Goal: Navigation & Orientation: Find specific page/section

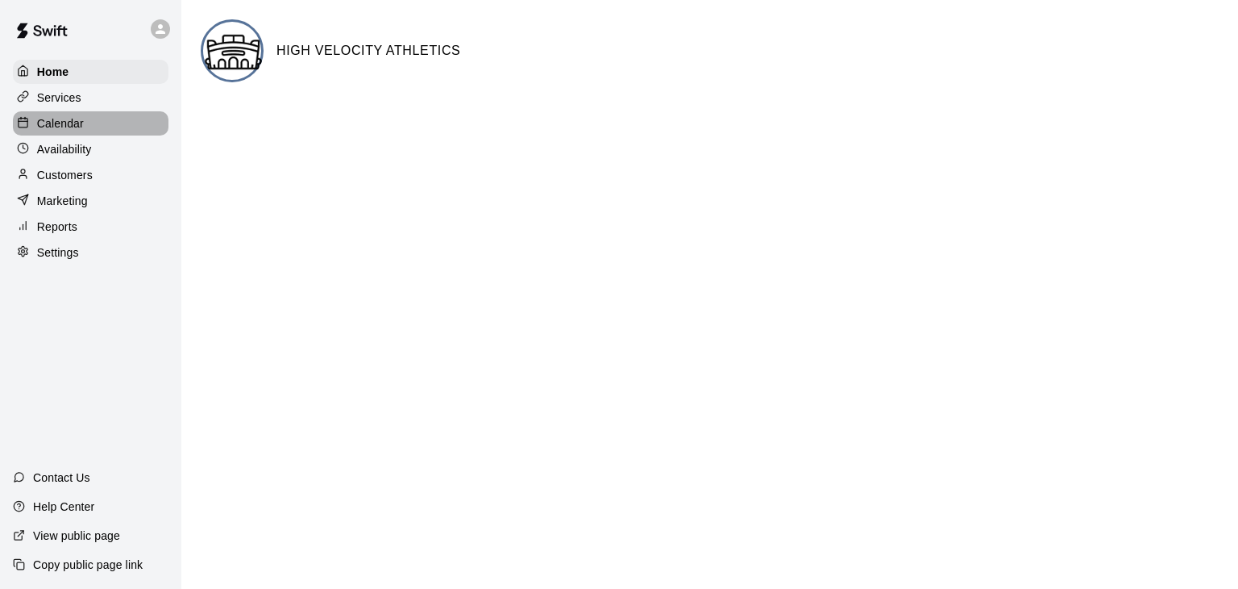
click at [79, 117] on p "Calendar" at bounding box center [60, 123] width 47 height 16
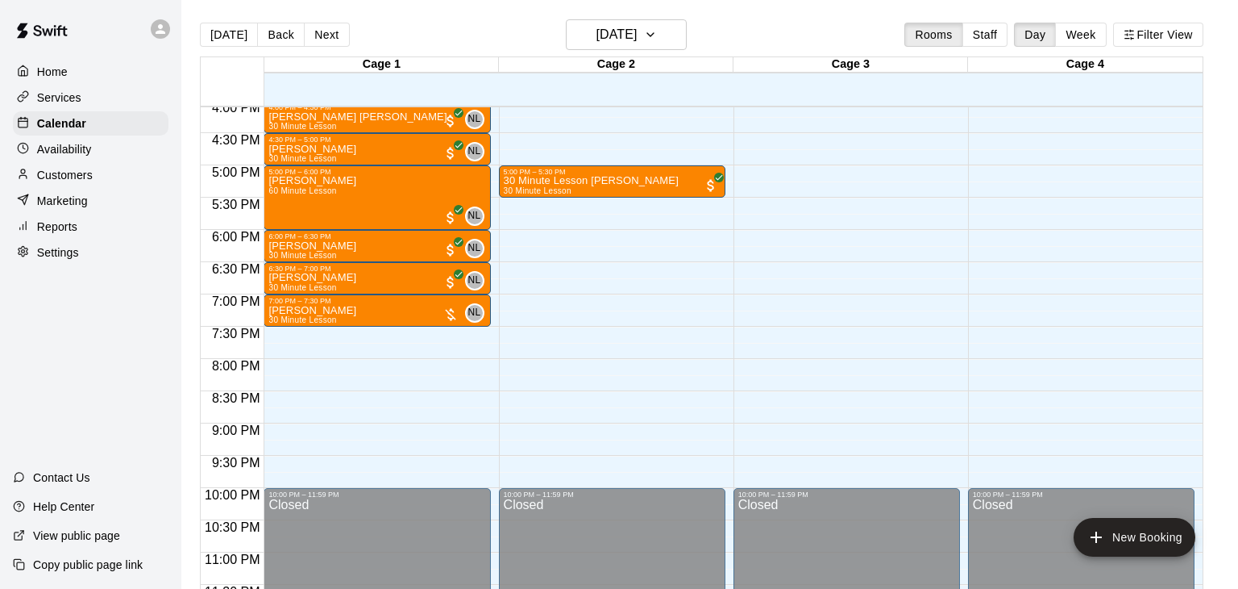
scroll to position [1047, 0]
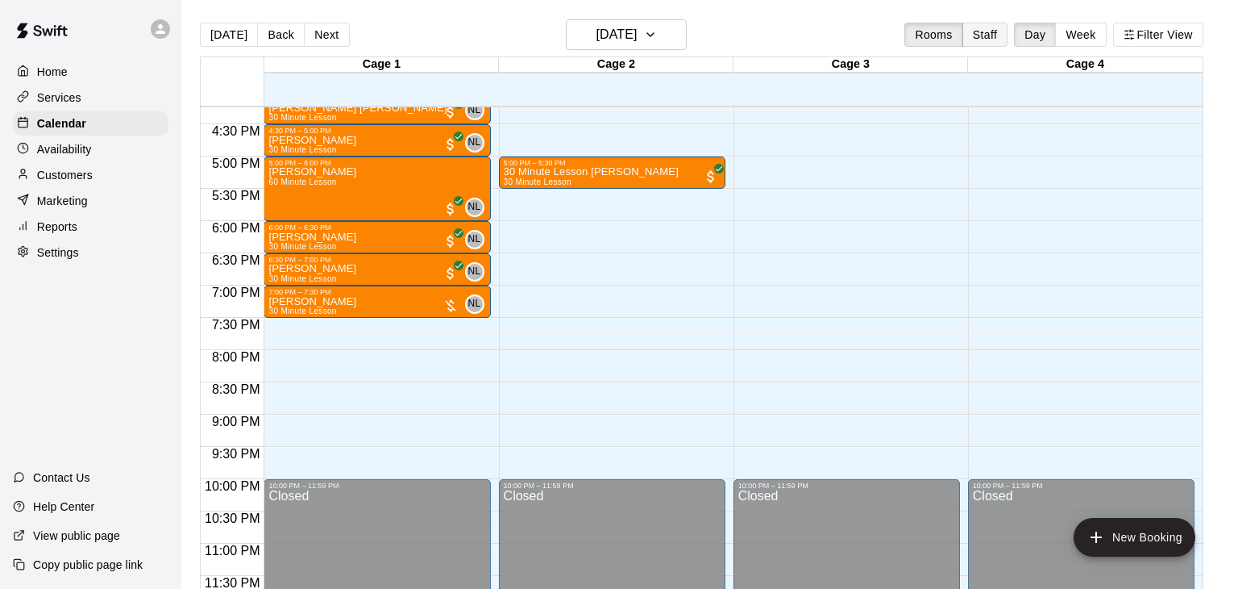
click at [987, 31] on button "Staff" at bounding box center [986, 35] width 46 height 24
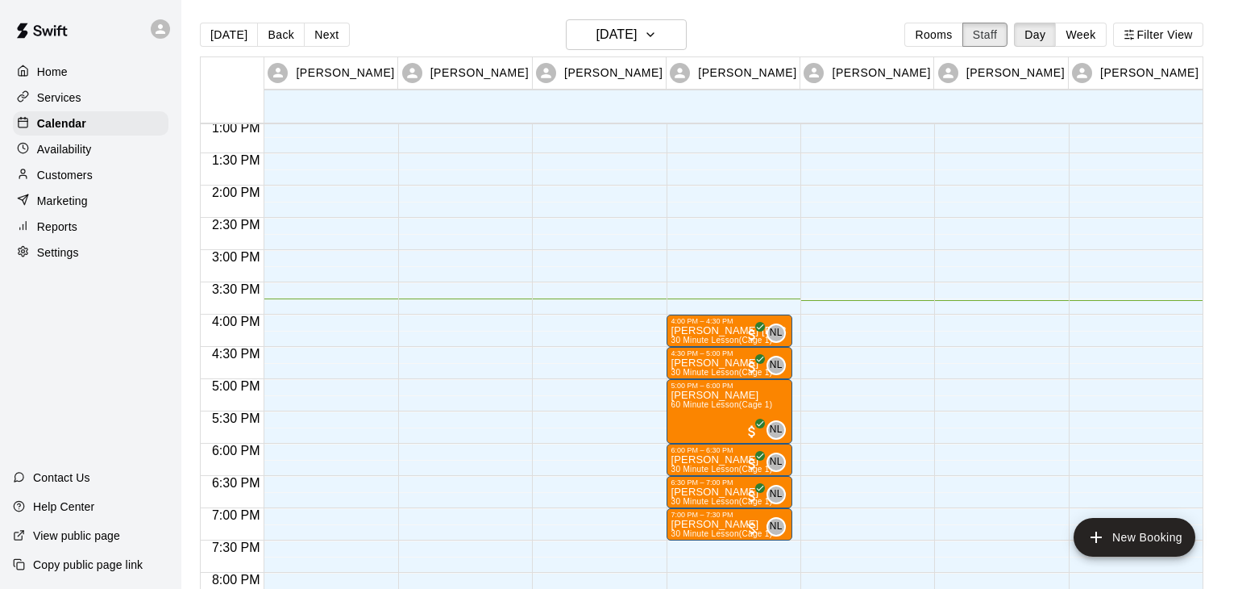
scroll to position [836, 0]
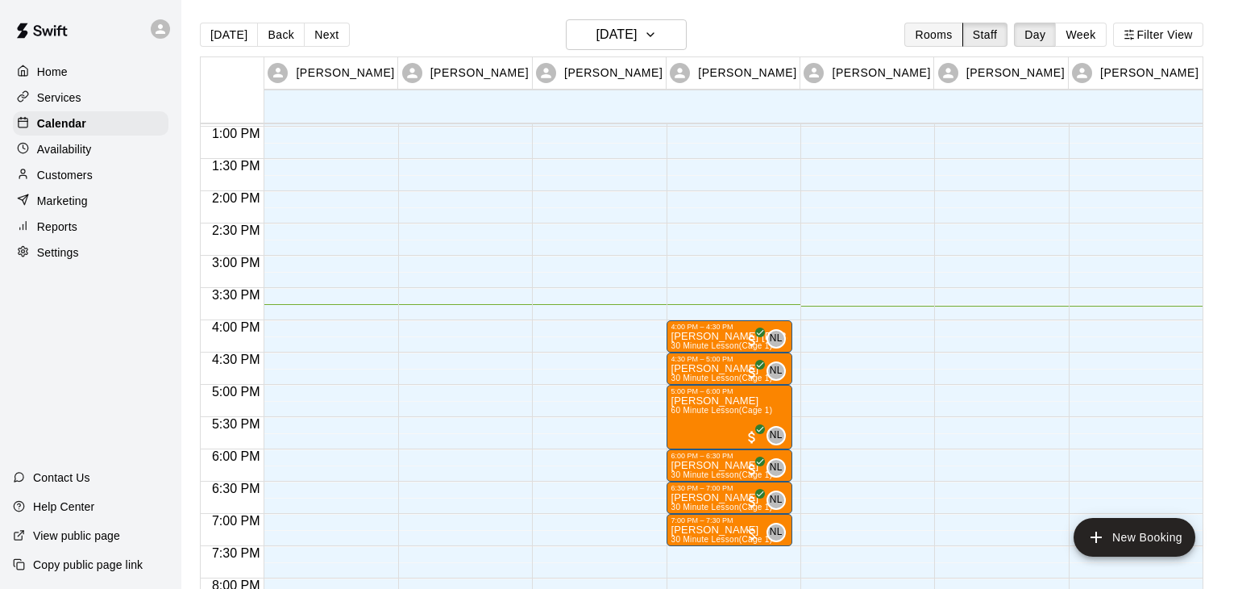
click at [938, 31] on button "Rooms" at bounding box center [934, 35] width 58 height 24
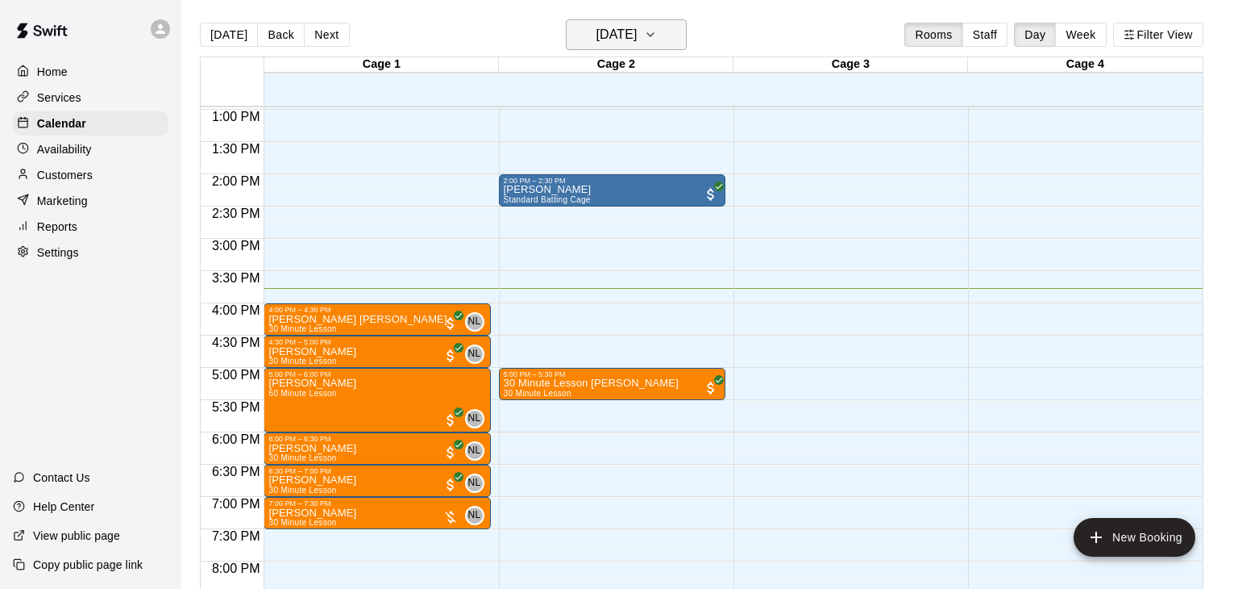
click at [618, 29] on h6 "[DATE]" at bounding box center [616, 34] width 41 height 23
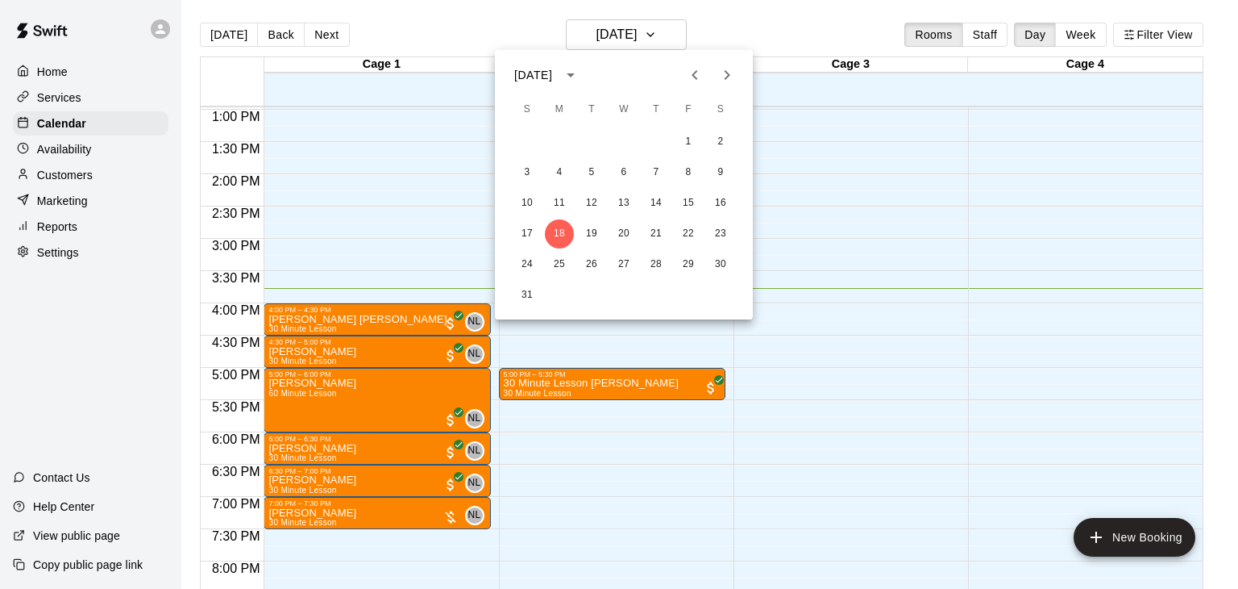
click at [720, 71] on icon "Next month" at bounding box center [727, 74] width 19 height 19
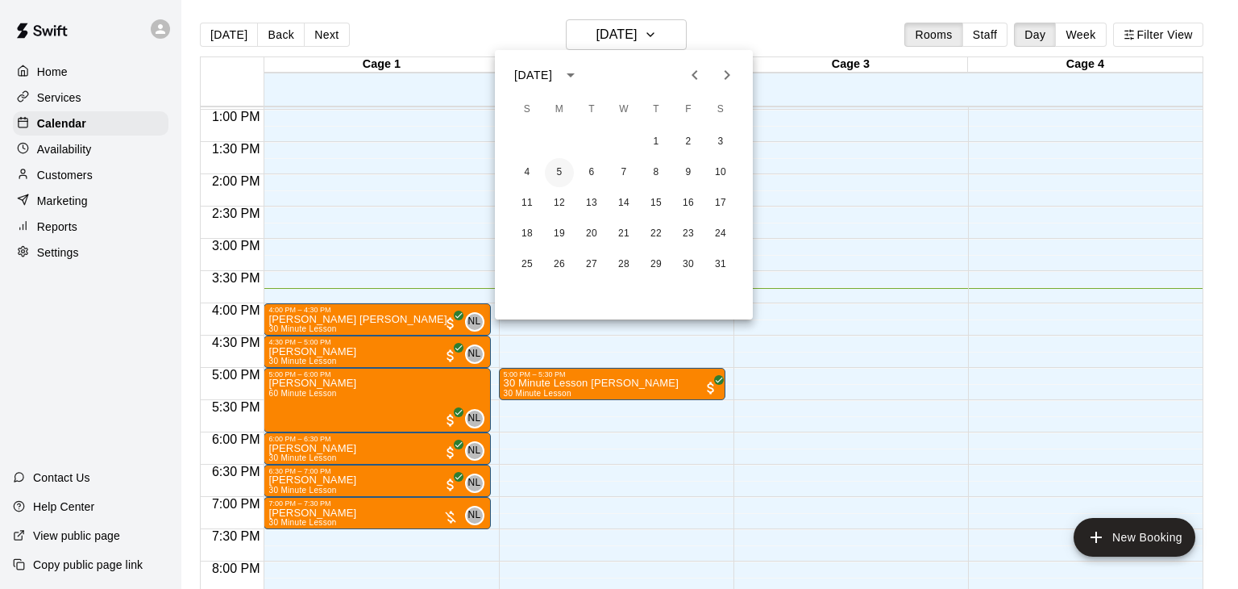
click at [560, 176] on button "5" at bounding box center [559, 172] width 29 height 29
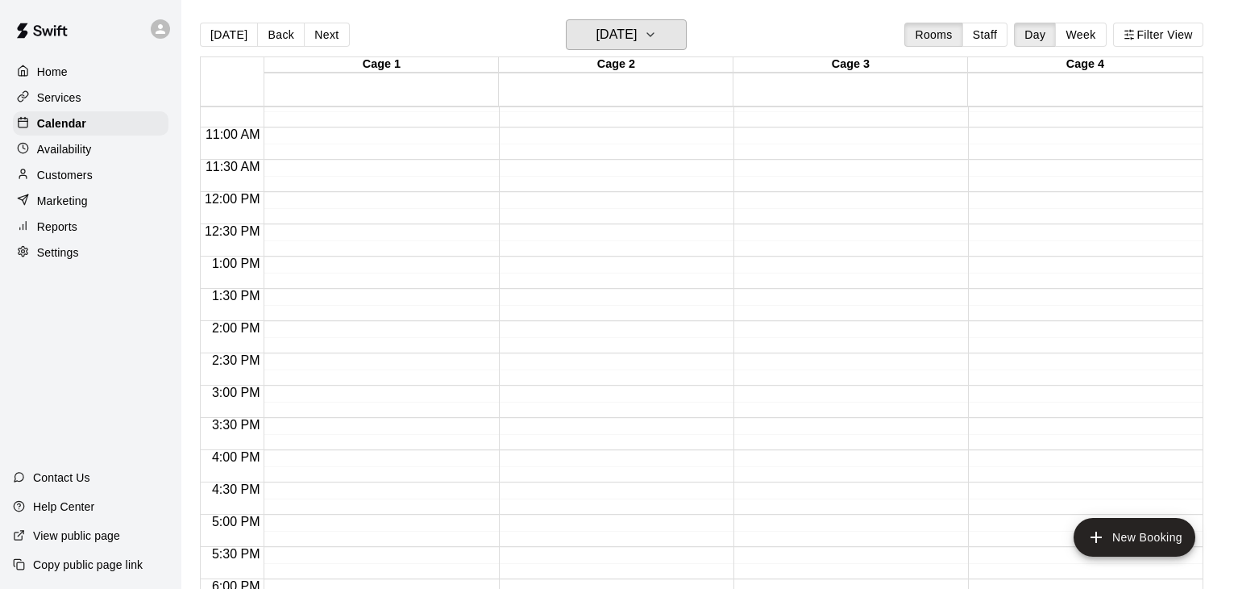
scroll to position [689, 0]
click at [337, 35] on button "Next" at bounding box center [326, 35] width 45 height 24
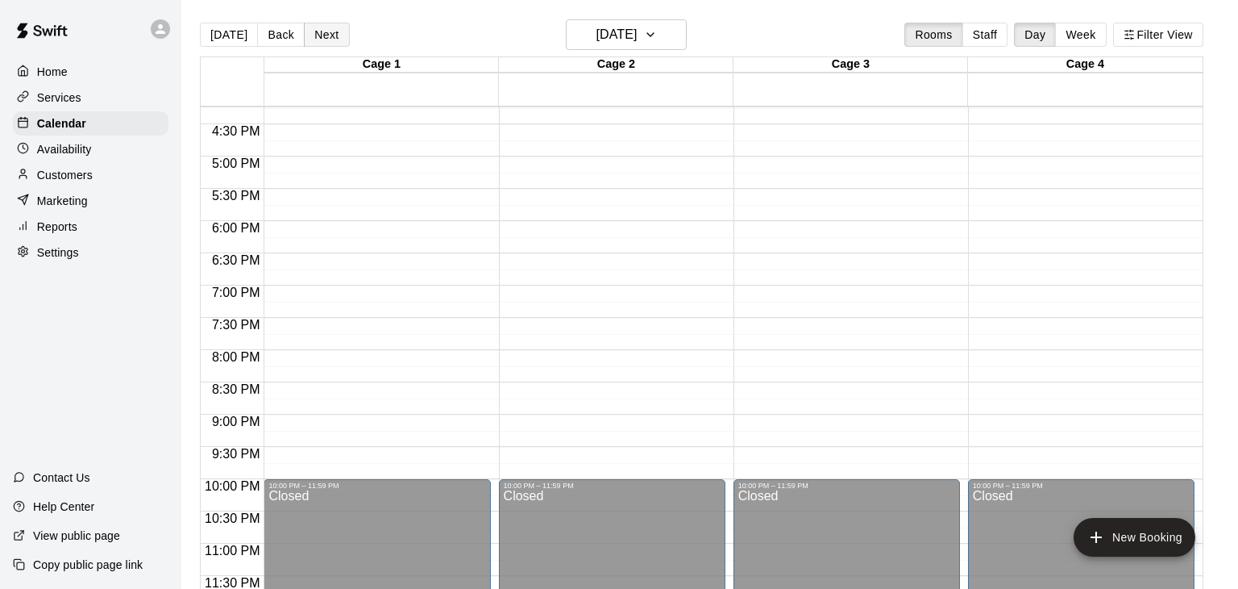
click at [328, 24] on button "Next" at bounding box center [326, 35] width 45 height 24
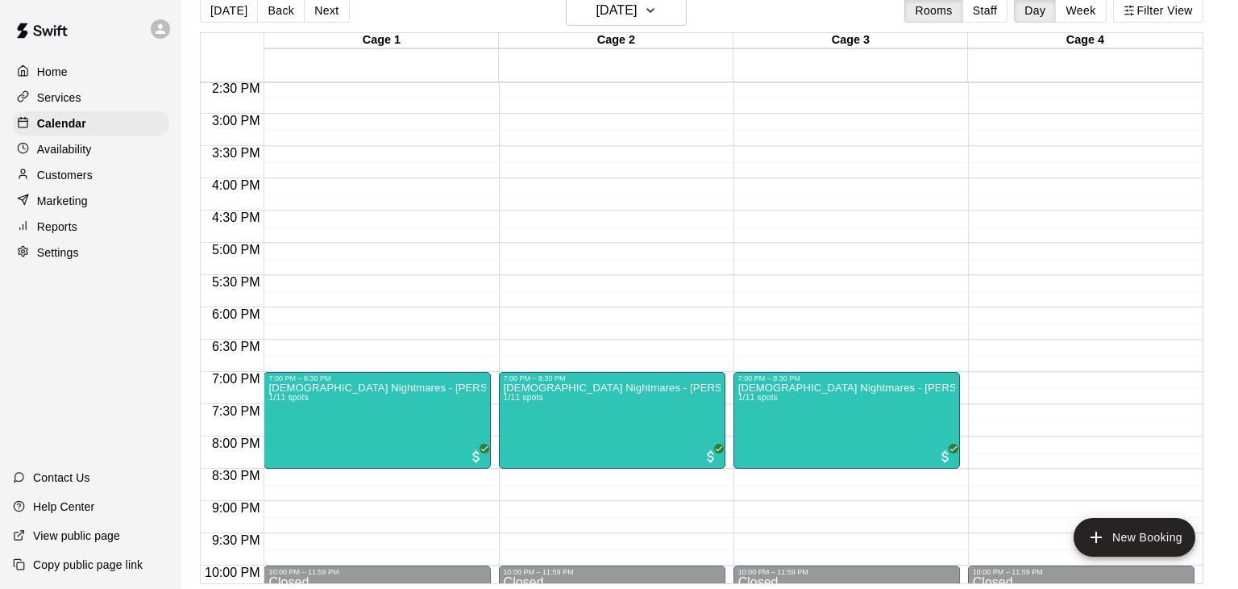
scroll to position [933, 0]
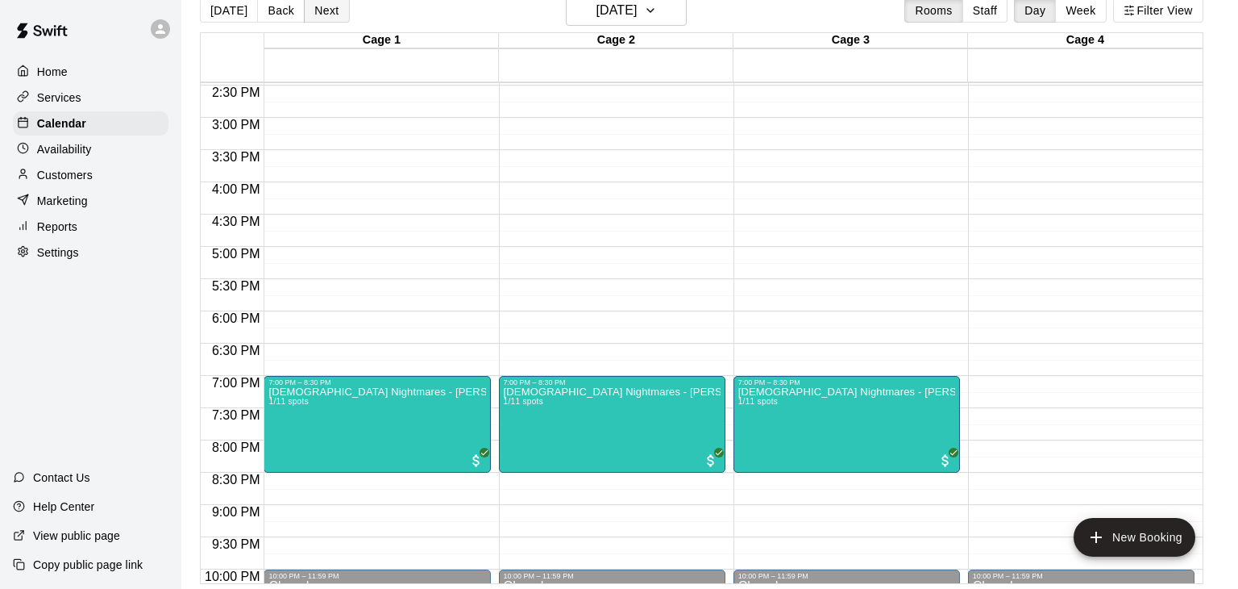
click at [330, 15] on button "Next" at bounding box center [326, 10] width 45 height 24
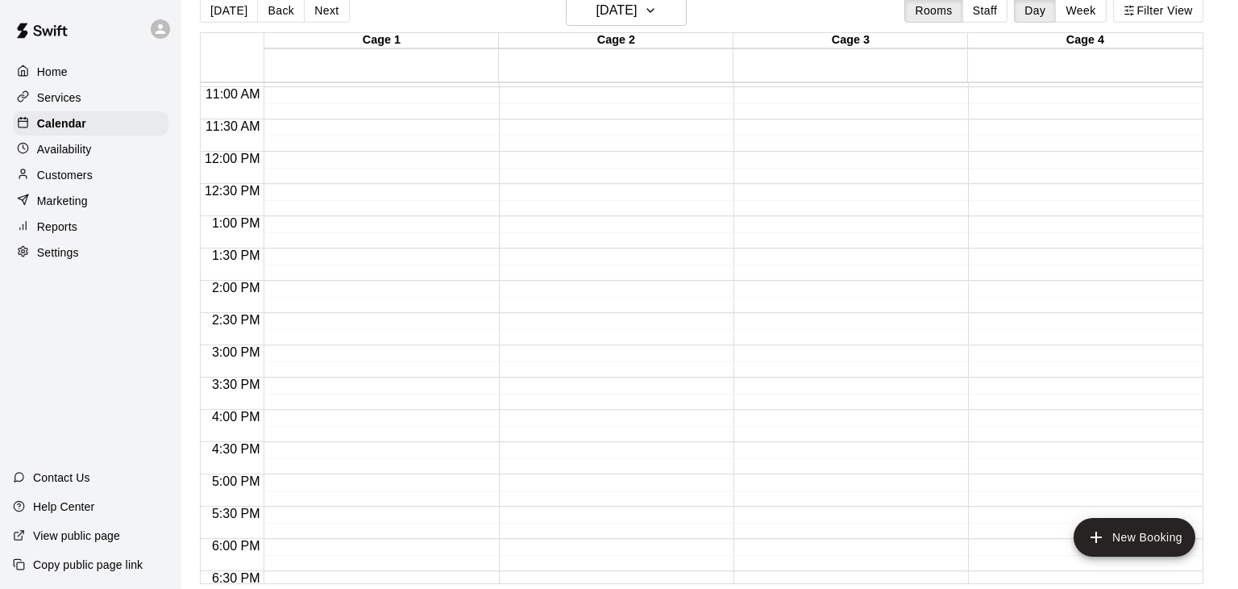
scroll to position [706, 0]
click at [334, 19] on button "Next" at bounding box center [326, 10] width 45 height 24
click at [323, 11] on button "Next" at bounding box center [326, 10] width 45 height 24
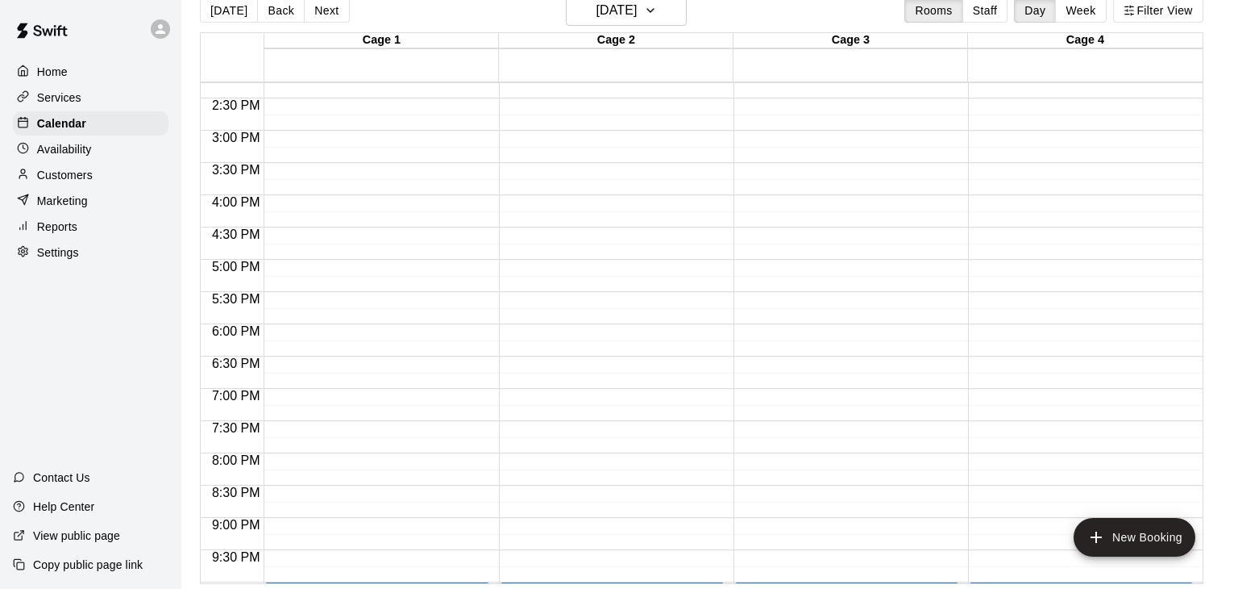
scroll to position [1047, 0]
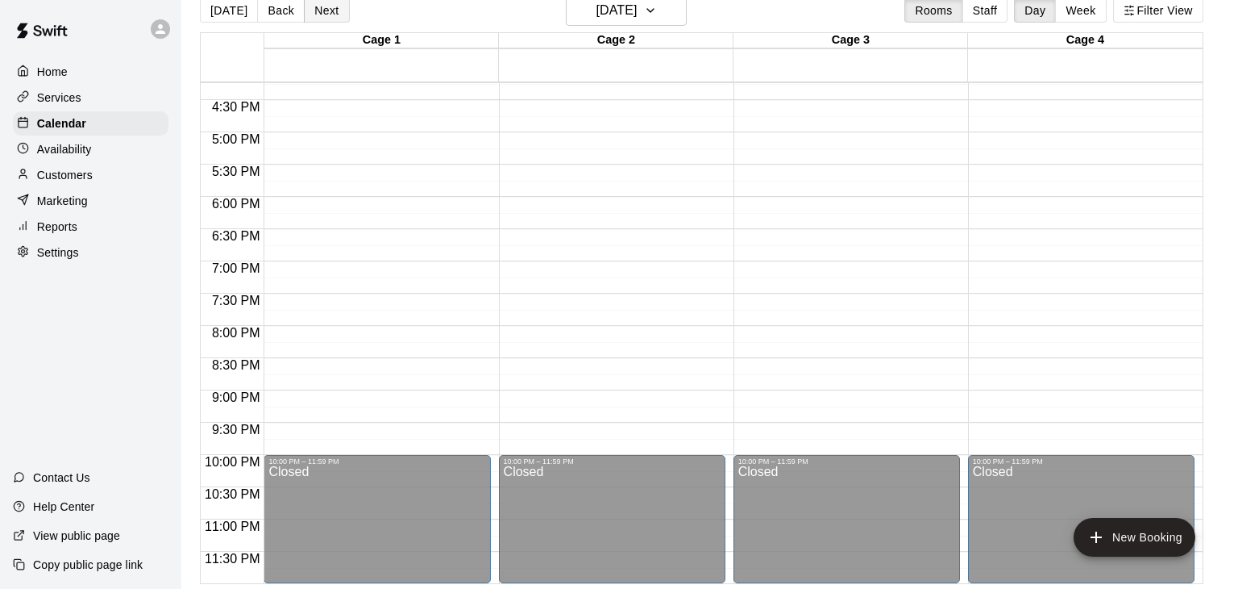
click at [314, 2] on button "Next" at bounding box center [326, 10] width 45 height 24
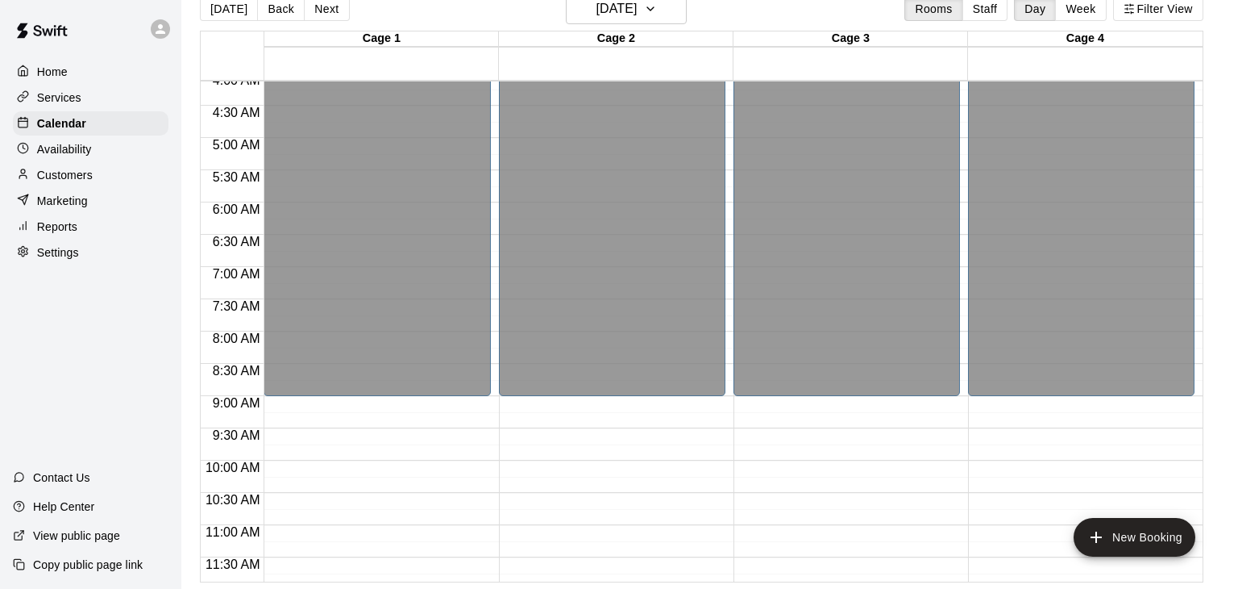
scroll to position [265, 0]
click at [317, 4] on button "Next" at bounding box center [326, 9] width 45 height 24
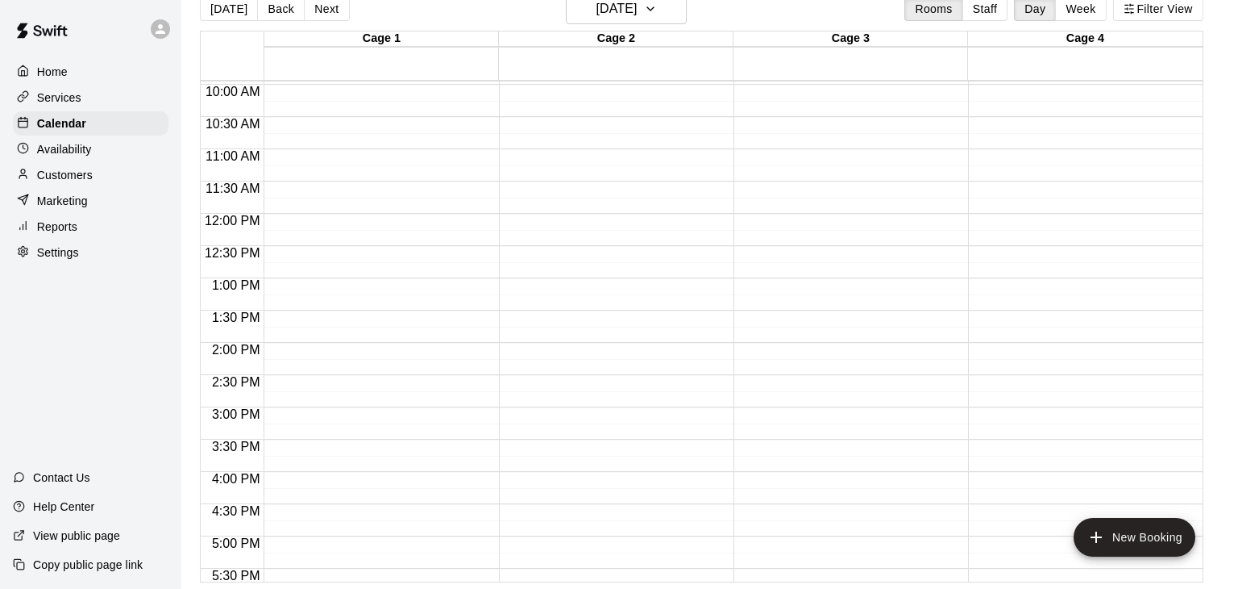
scroll to position [0, 0]
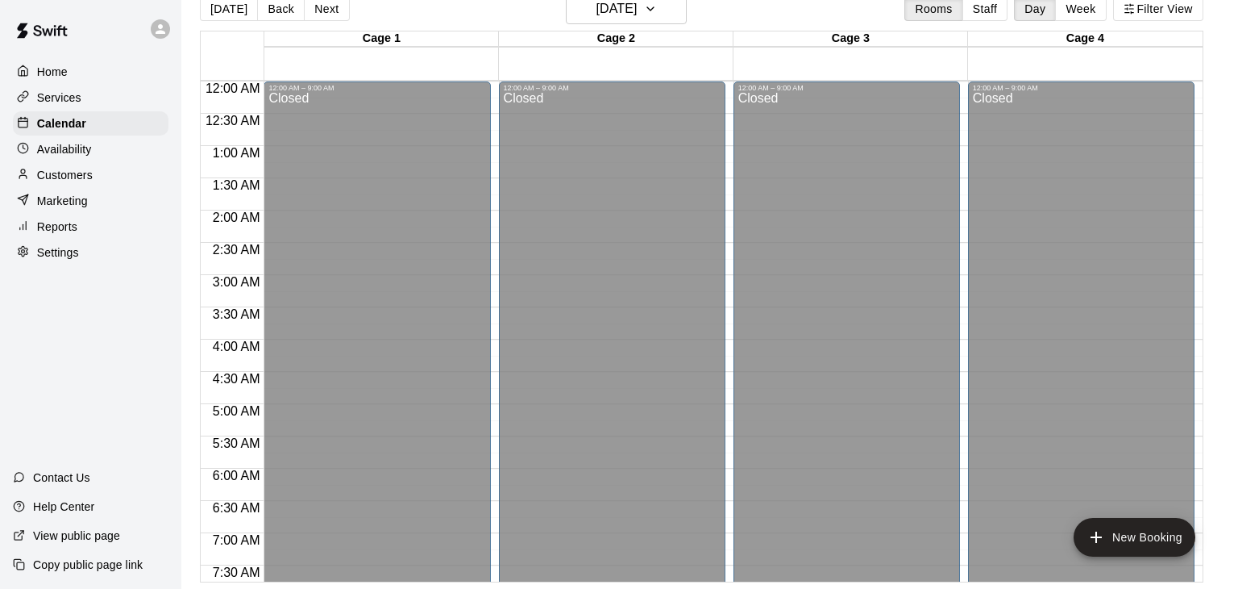
click at [40, 147] on p "Availability" at bounding box center [64, 149] width 55 height 16
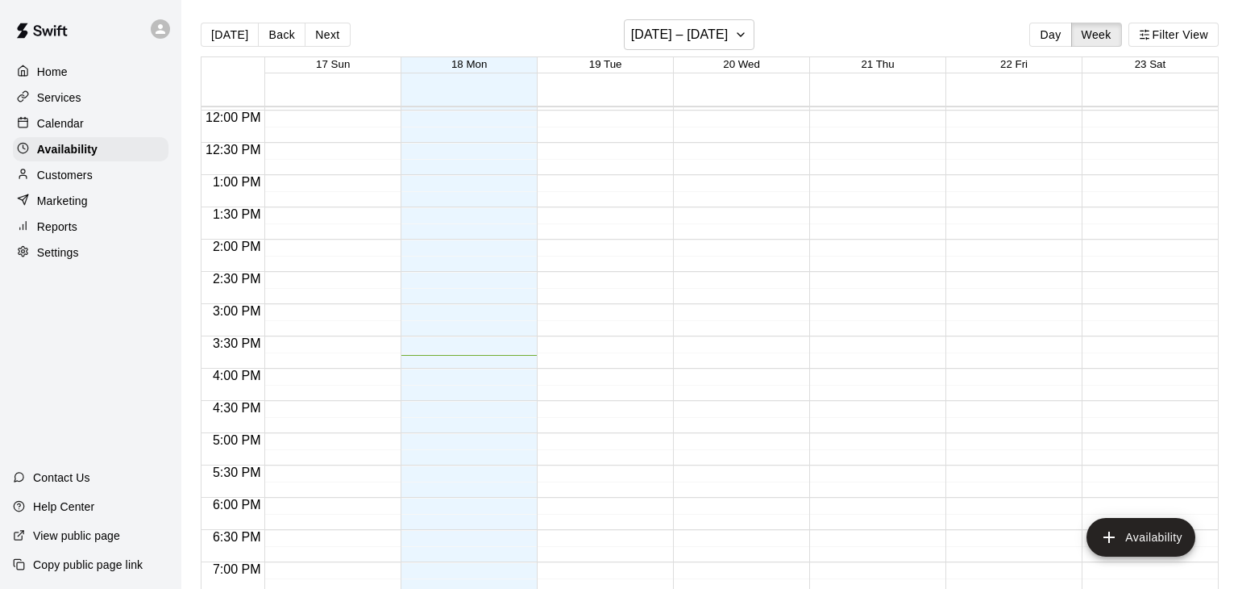
scroll to position [772, 0]
click at [73, 91] on p "Services" at bounding box center [59, 97] width 44 height 16
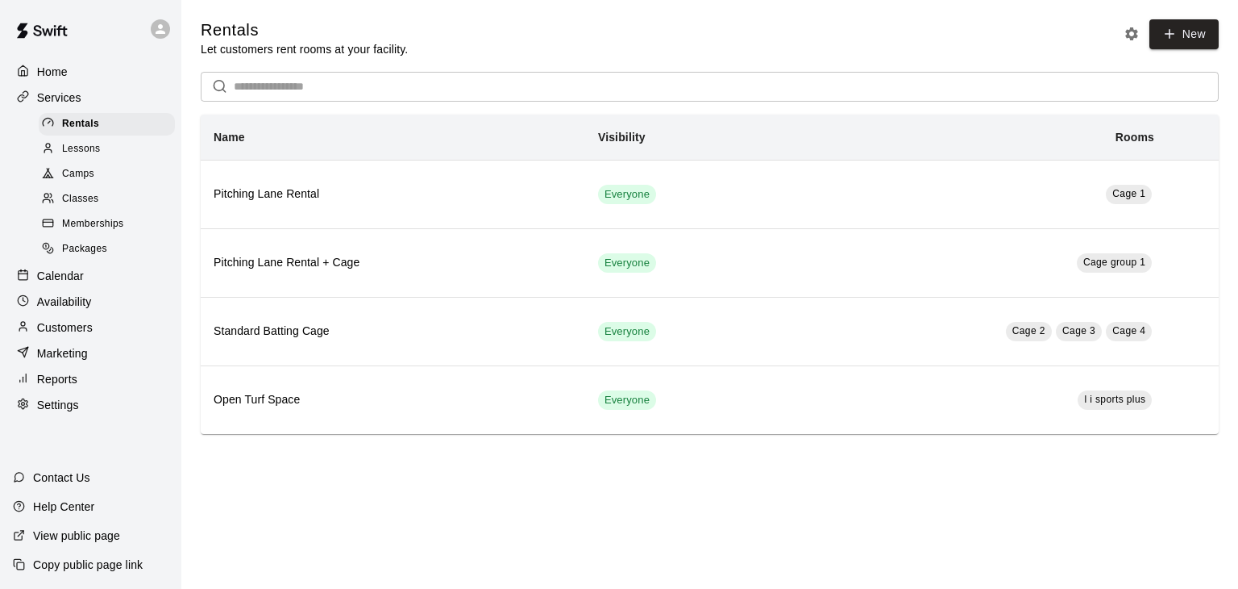
click at [76, 352] on p "Marketing" at bounding box center [62, 353] width 51 height 16
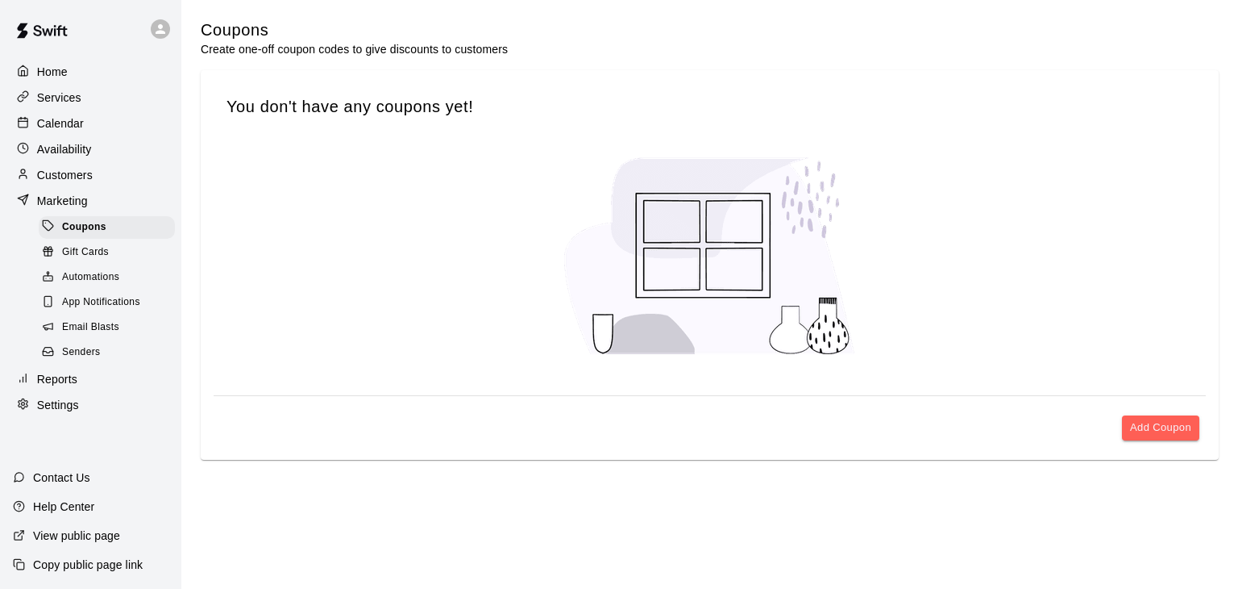
click at [72, 330] on span "Email Blasts" at bounding box center [90, 327] width 57 height 16
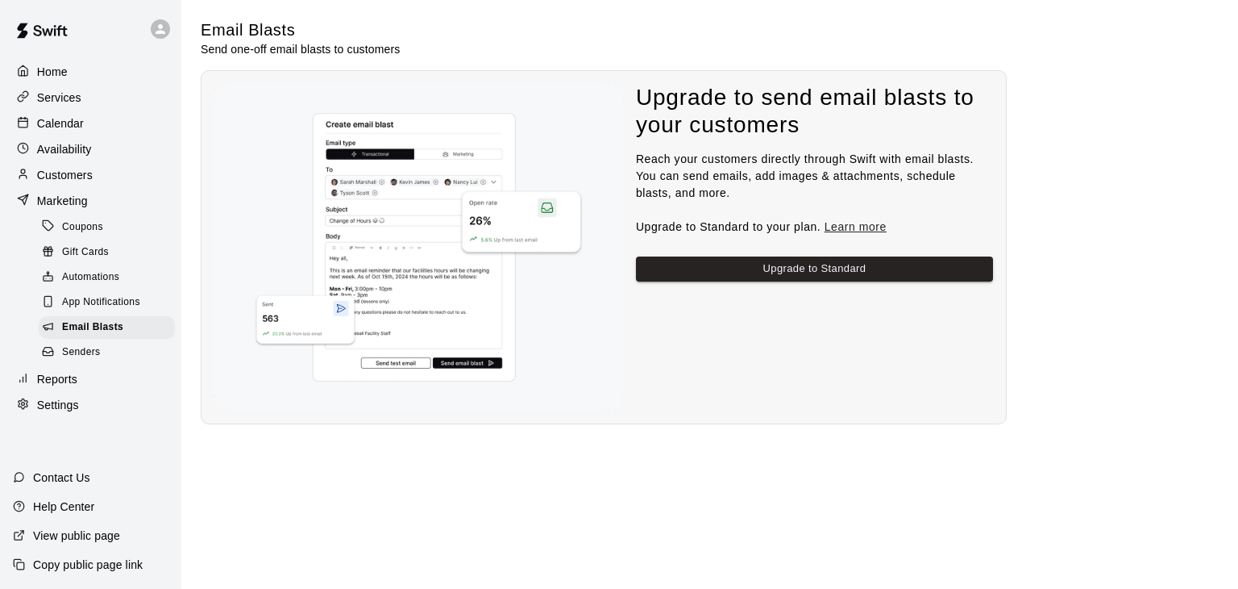
click at [55, 73] on p "Home" at bounding box center [52, 72] width 31 height 16
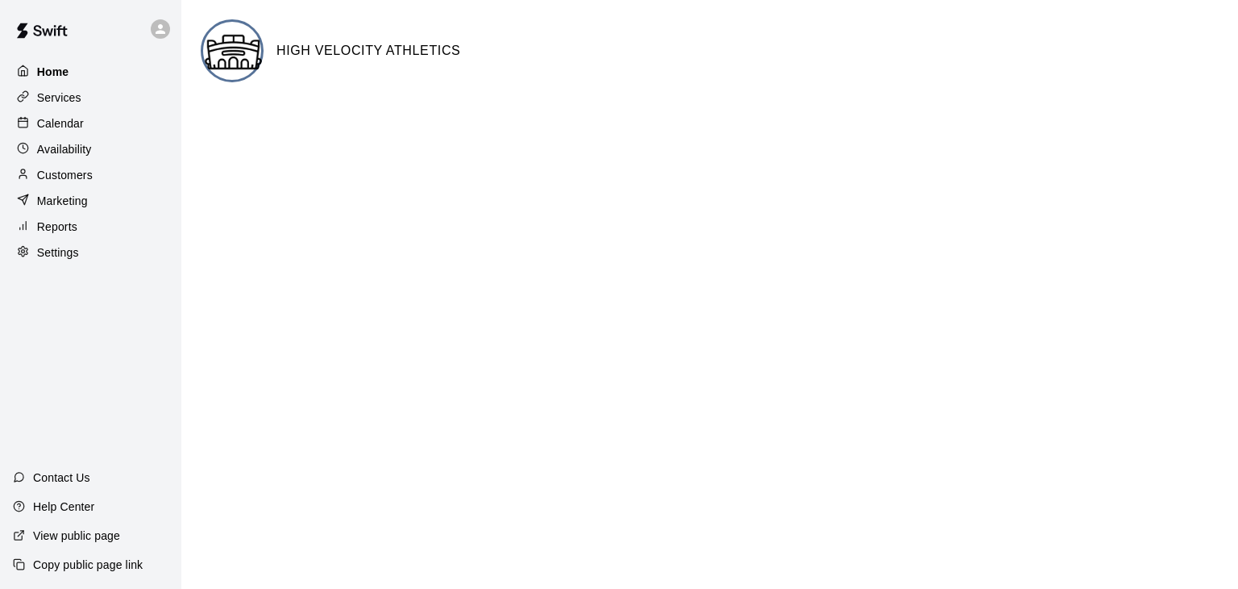
click at [98, 75] on div "Home" at bounding box center [91, 72] width 156 height 24
click at [58, 218] on div "Reports" at bounding box center [91, 226] width 156 height 24
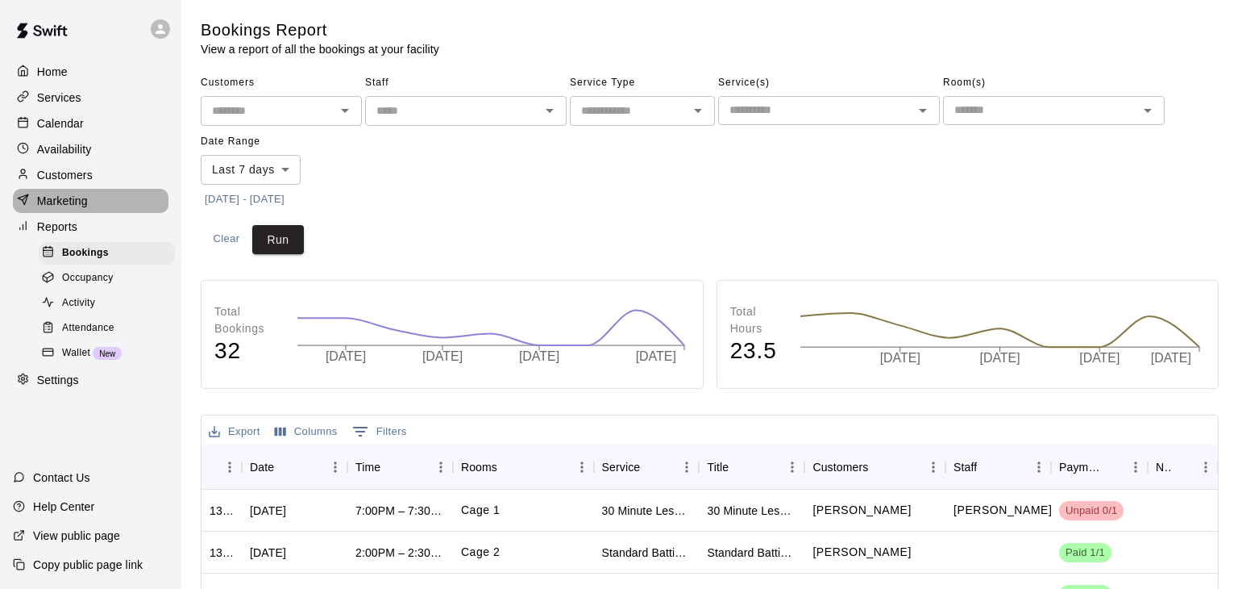
click at [60, 196] on p "Marketing" at bounding box center [62, 201] width 51 height 16
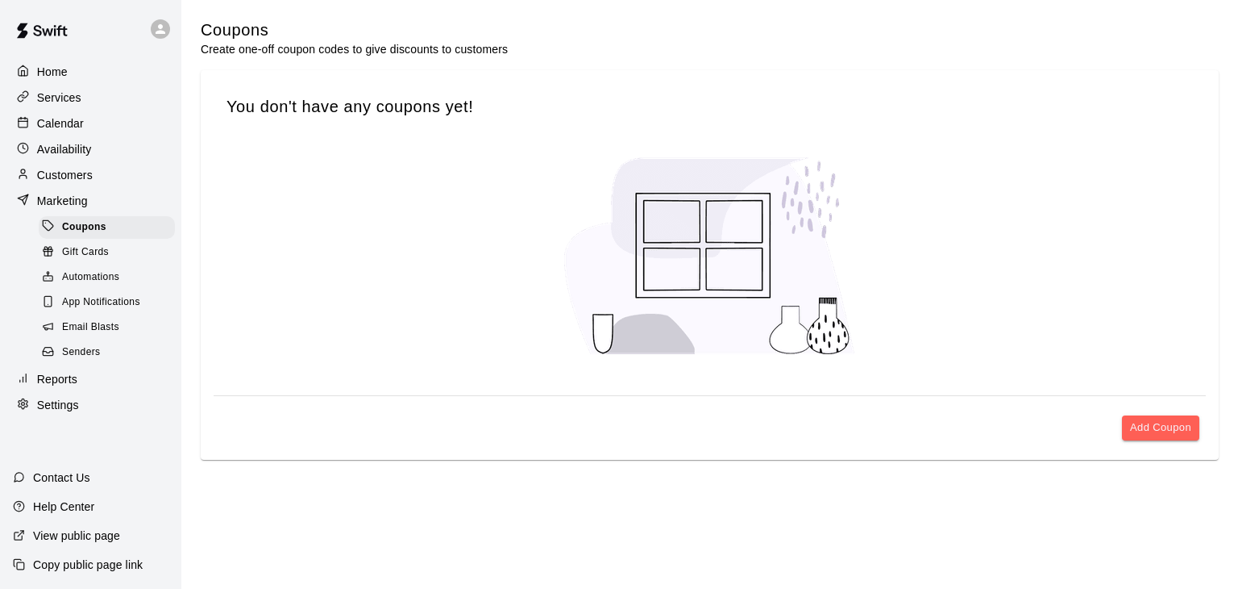
click at [64, 177] on p "Customers" at bounding box center [65, 175] width 56 height 16
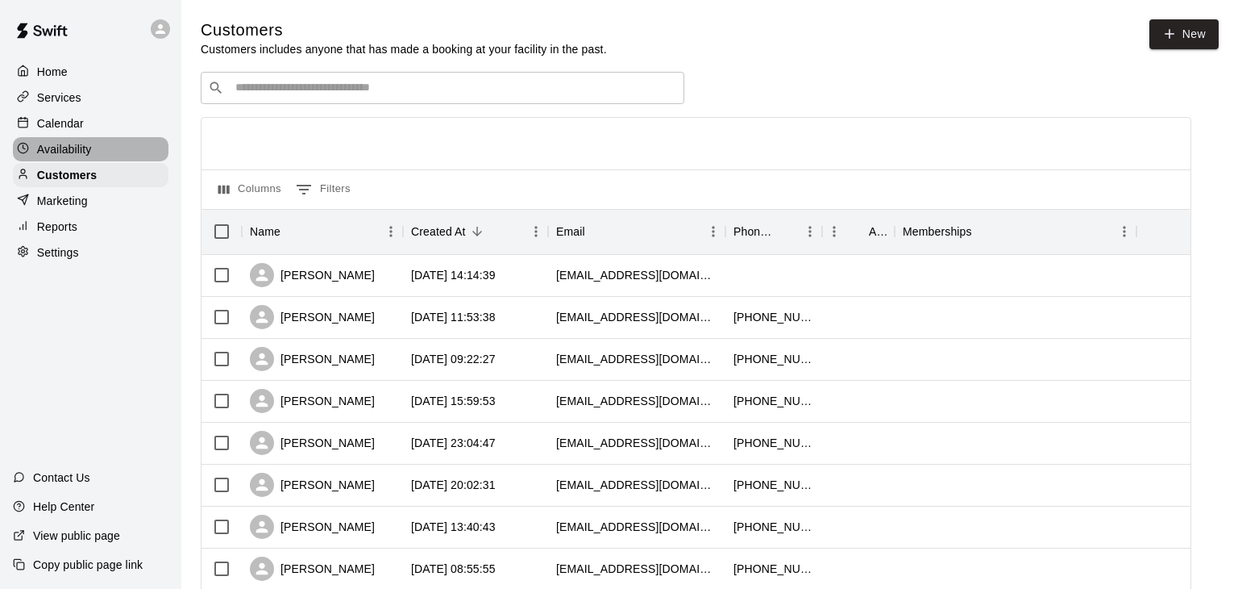
click at [76, 138] on div "Availability" at bounding box center [91, 149] width 156 height 24
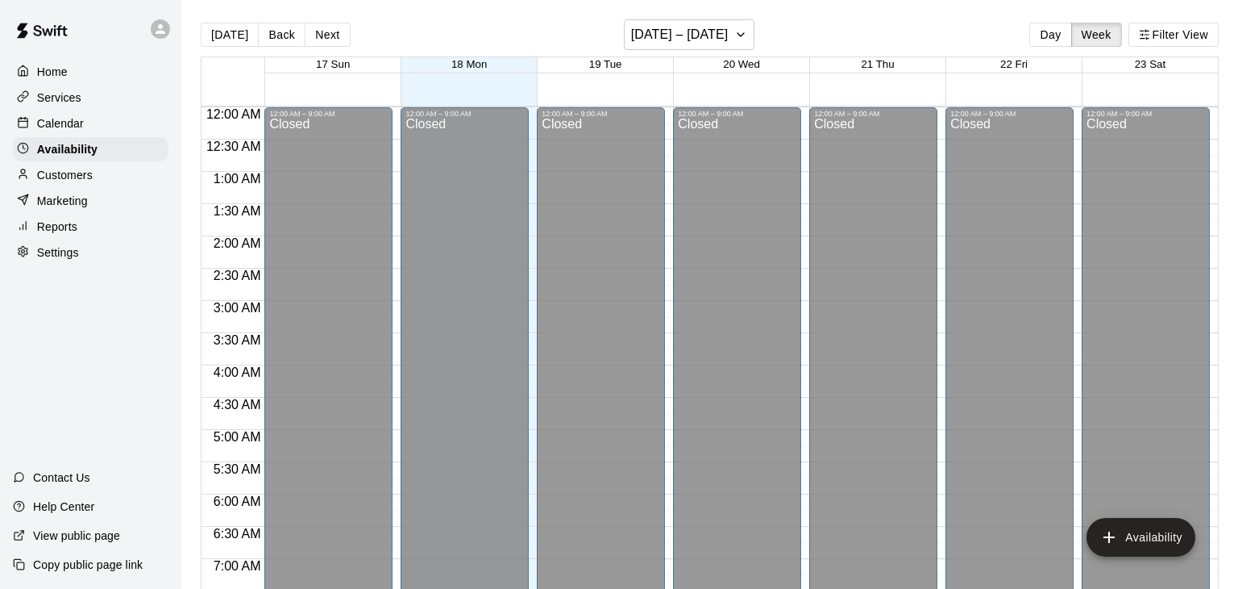
scroll to position [1019, 0]
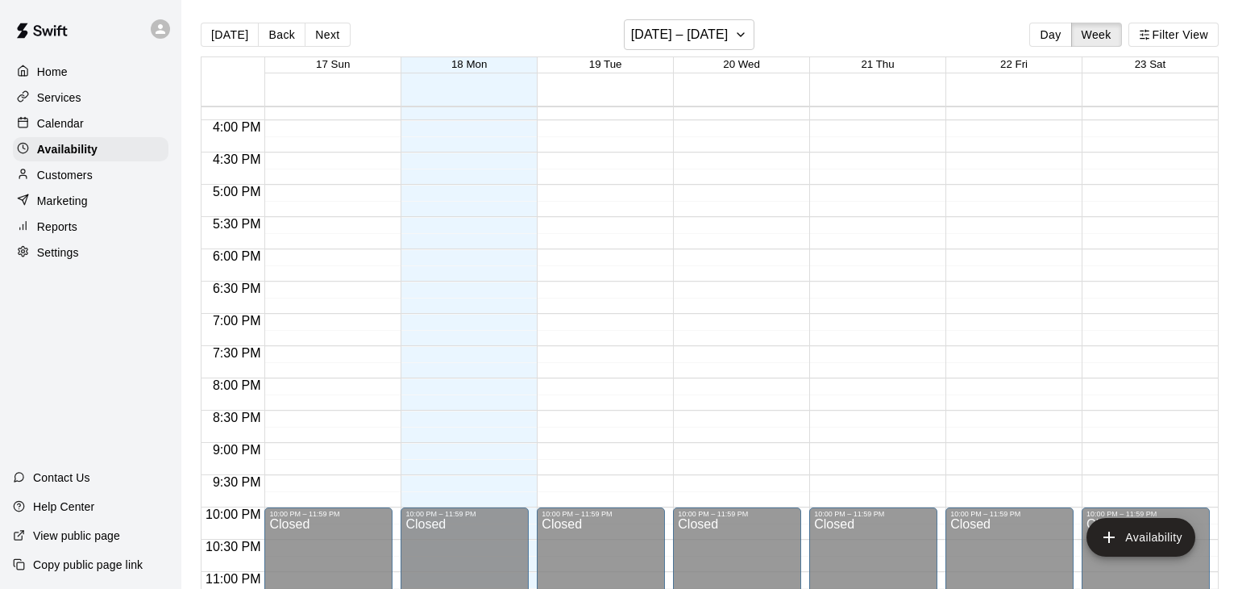
click at [70, 107] on div "Services" at bounding box center [91, 97] width 156 height 24
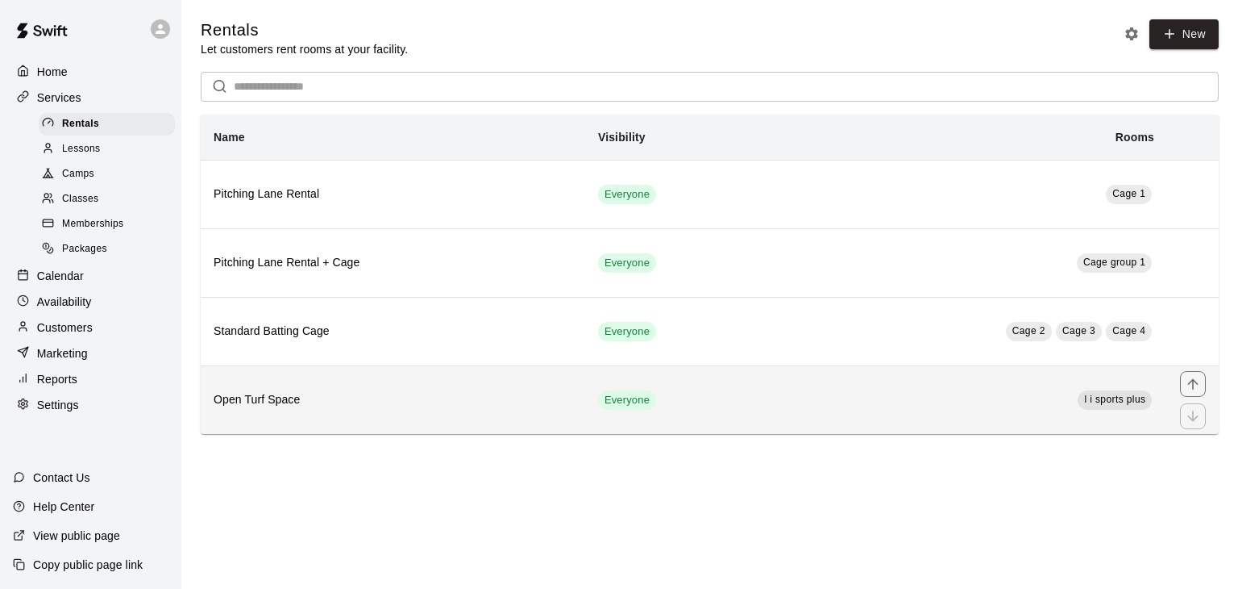
click at [493, 382] on th "Open Turf Space" at bounding box center [393, 399] width 385 height 69
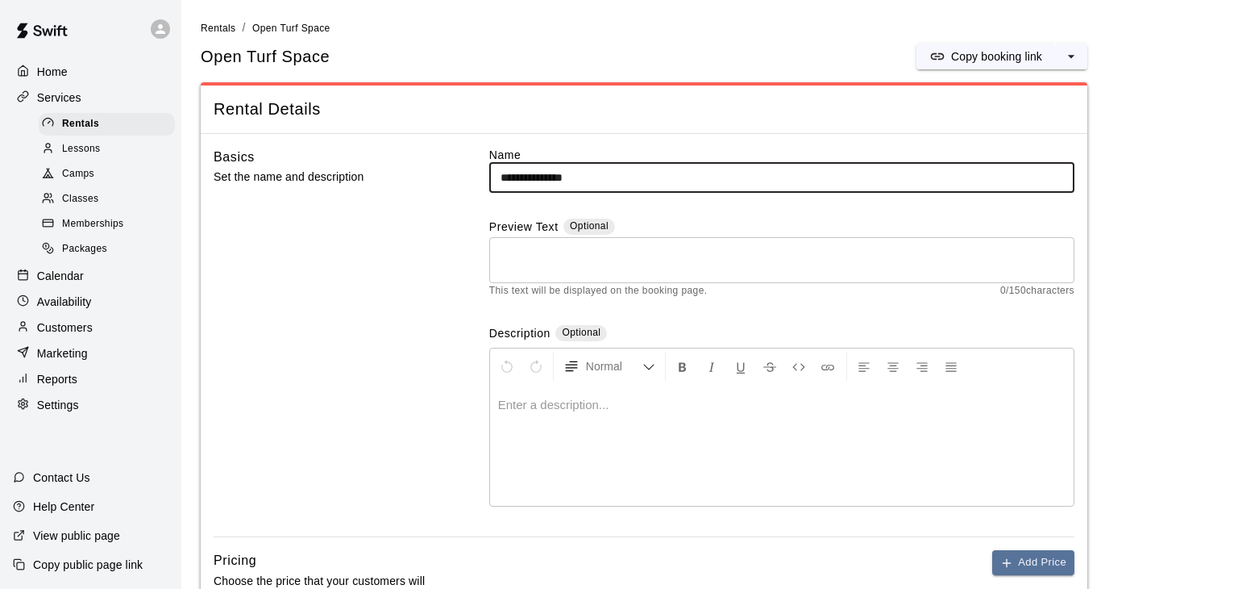
click at [46, 66] on p "Home" at bounding box center [52, 72] width 31 height 16
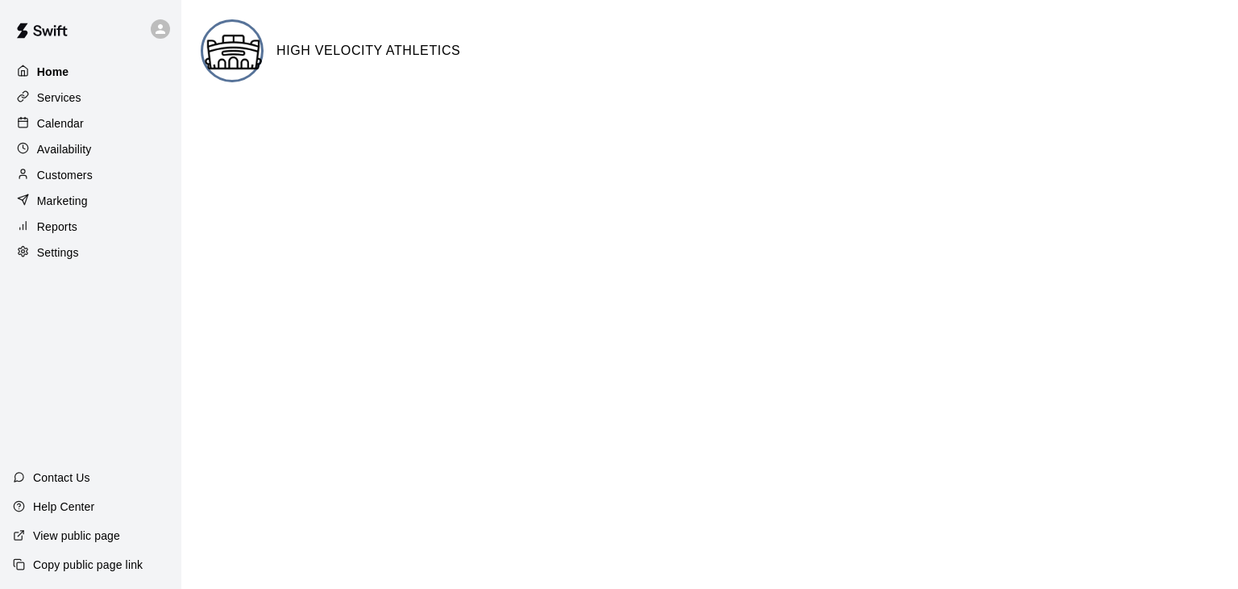
click at [106, 71] on div "Home" at bounding box center [91, 72] width 156 height 24
click at [57, 100] on p "Services" at bounding box center [59, 97] width 44 height 16
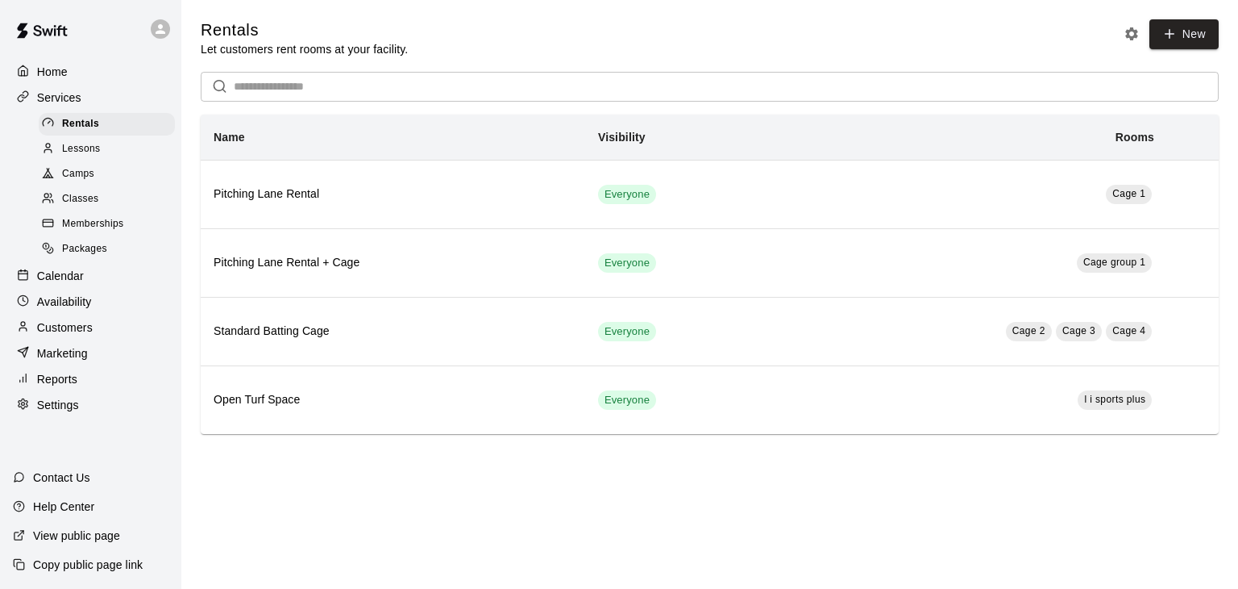
click at [53, 276] on p "Calendar" at bounding box center [60, 276] width 47 height 16
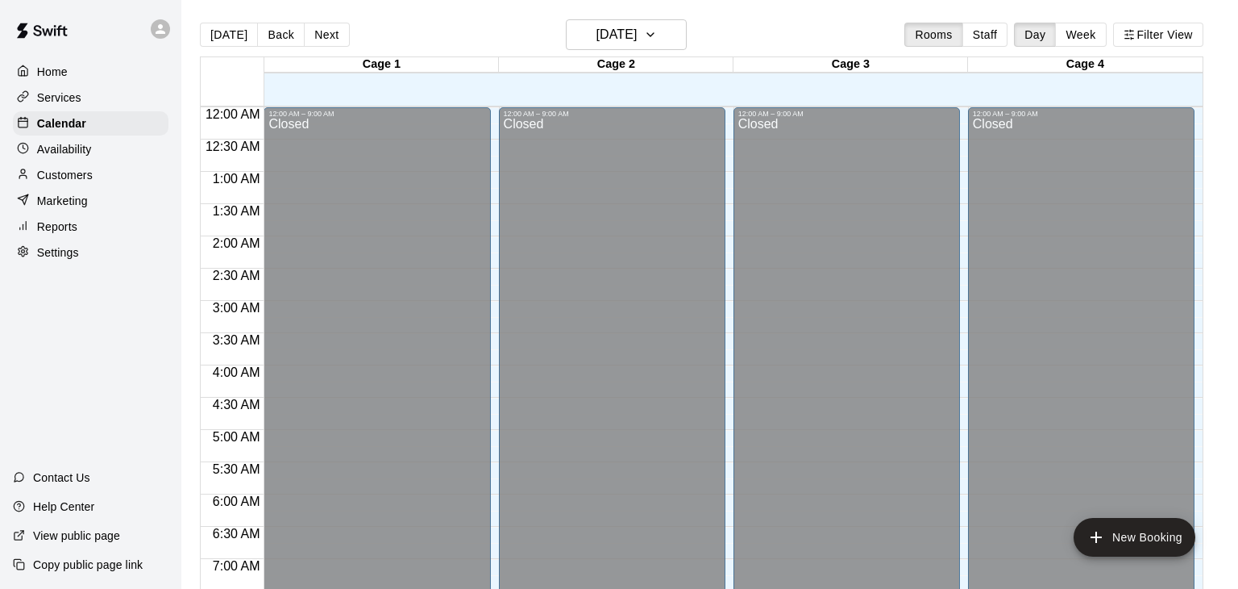
scroll to position [999, 0]
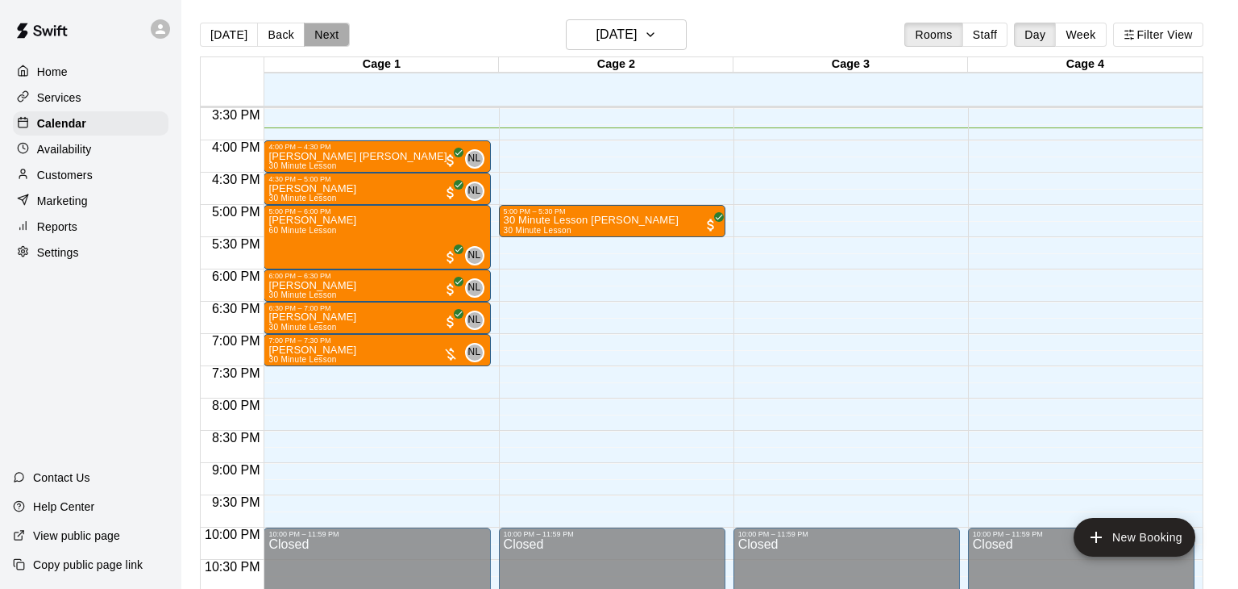
click at [327, 42] on button "Next" at bounding box center [326, 35] width 45 height 24
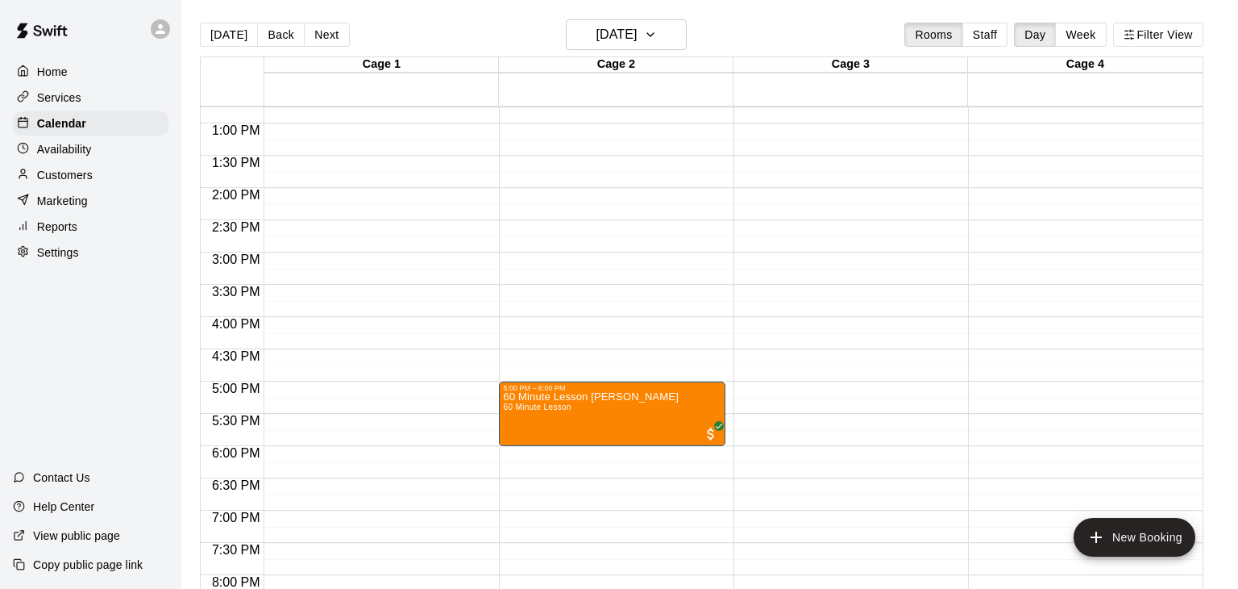
scroll to position [890, 0]
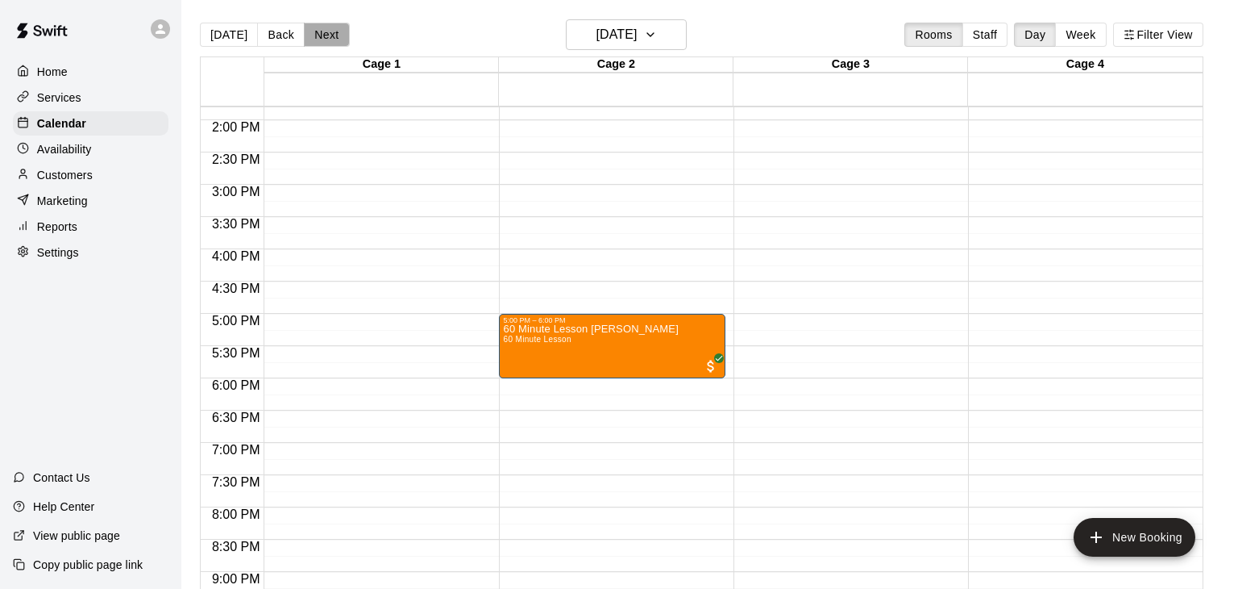
click at [327, 28] on button "Next" at bounding box center [326, 35] width 45 height 24
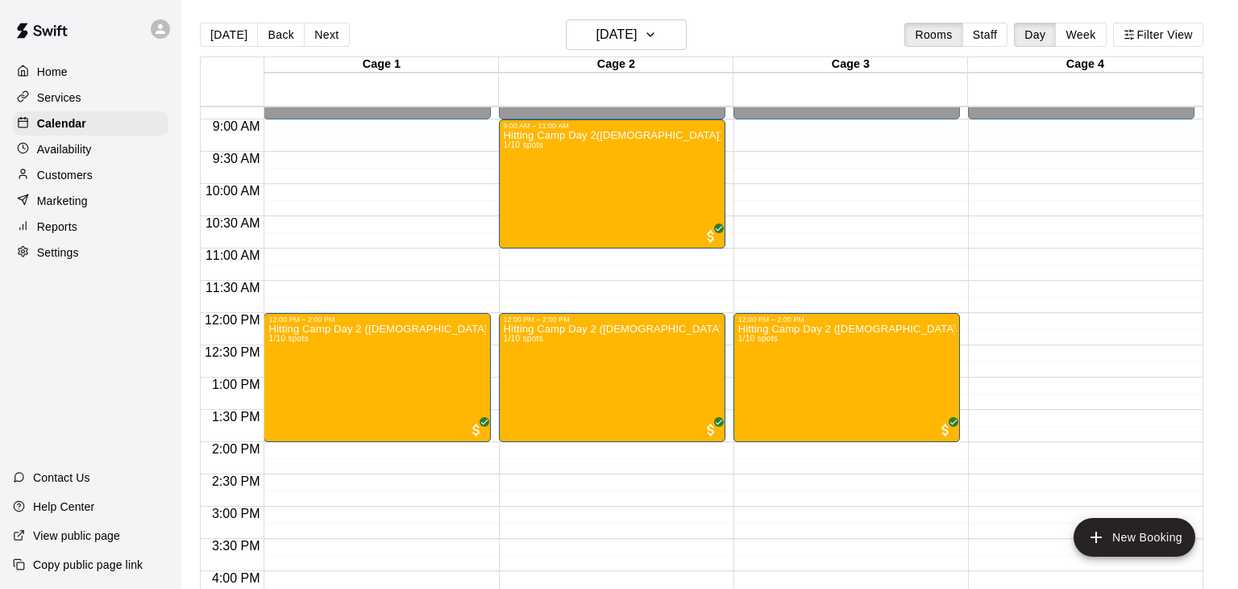
scroll to position [566, 0]
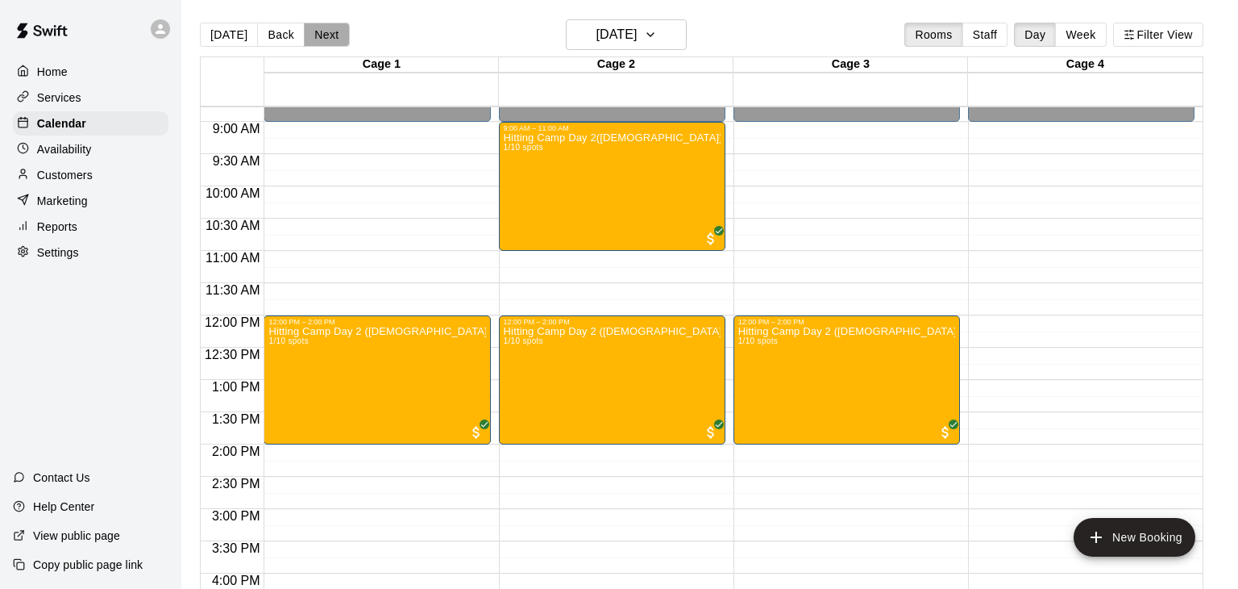
click at [331, 42] on button "Next" at bounding box center [326, 35] width 45 height 24
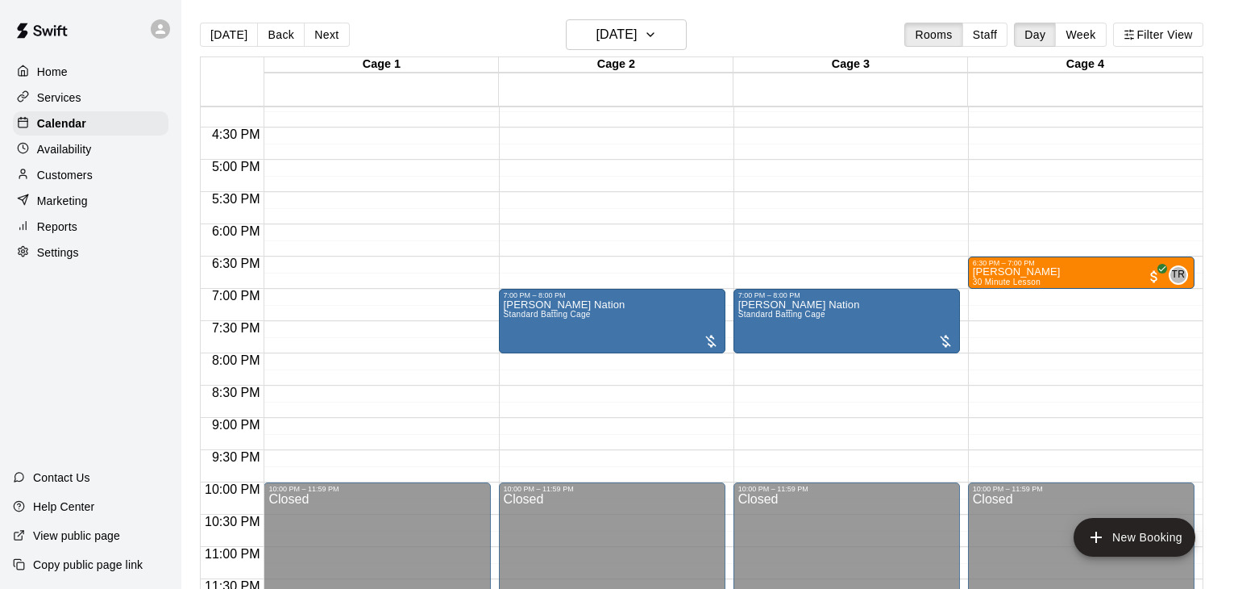
scroll to position [1043, 0]
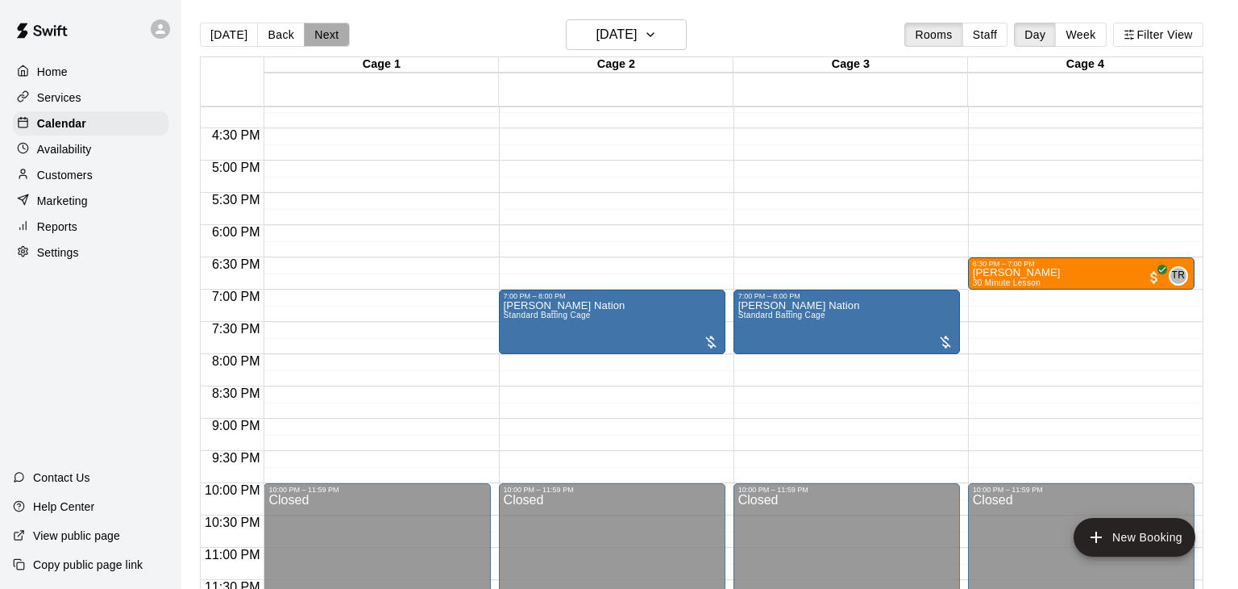
click at [335, 37] on button "Next" at bounding box center [326, 35] width 45 height 24
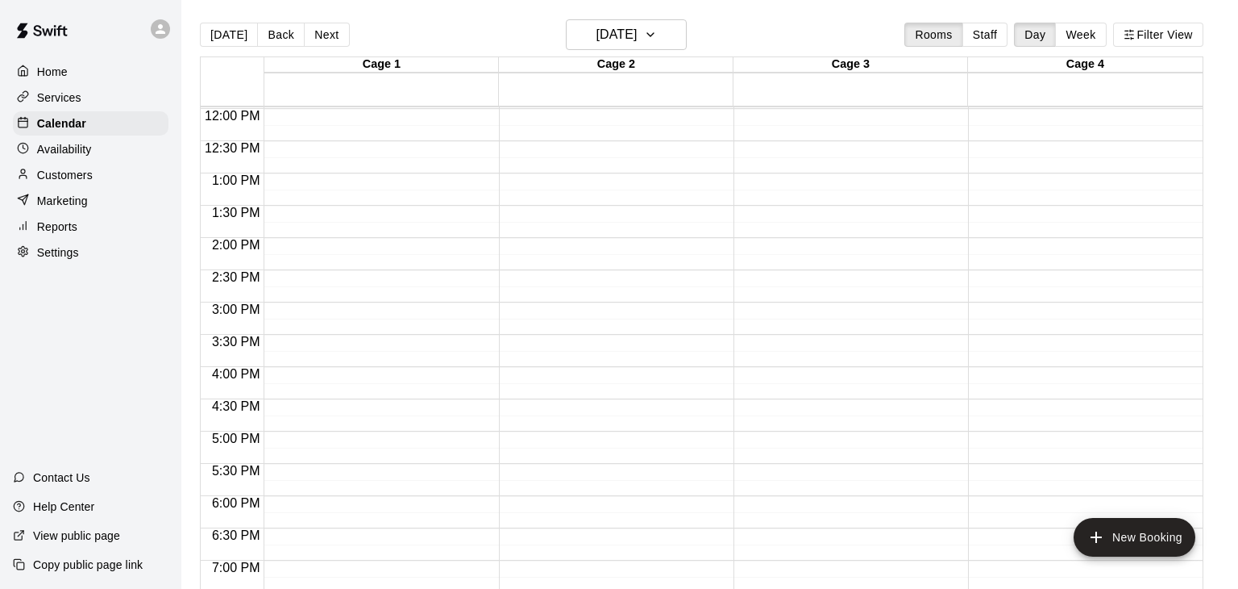
scroll to position [785, 0]
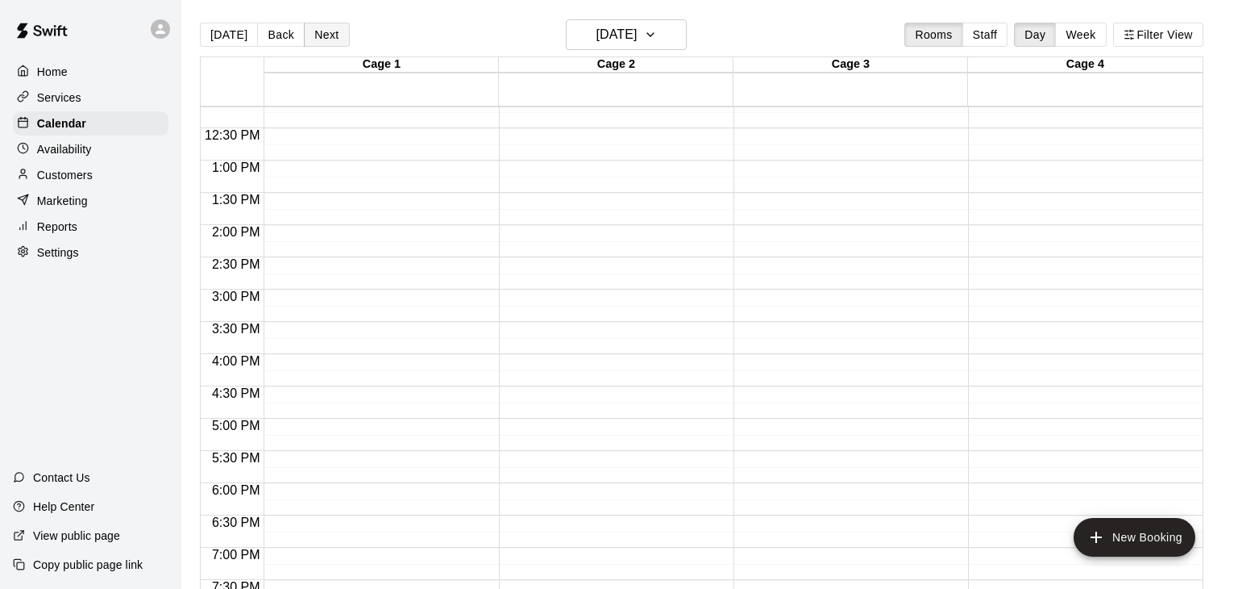
click at [335, 43] on button "Next" at bounding box center [326, 35] width 45 height 24
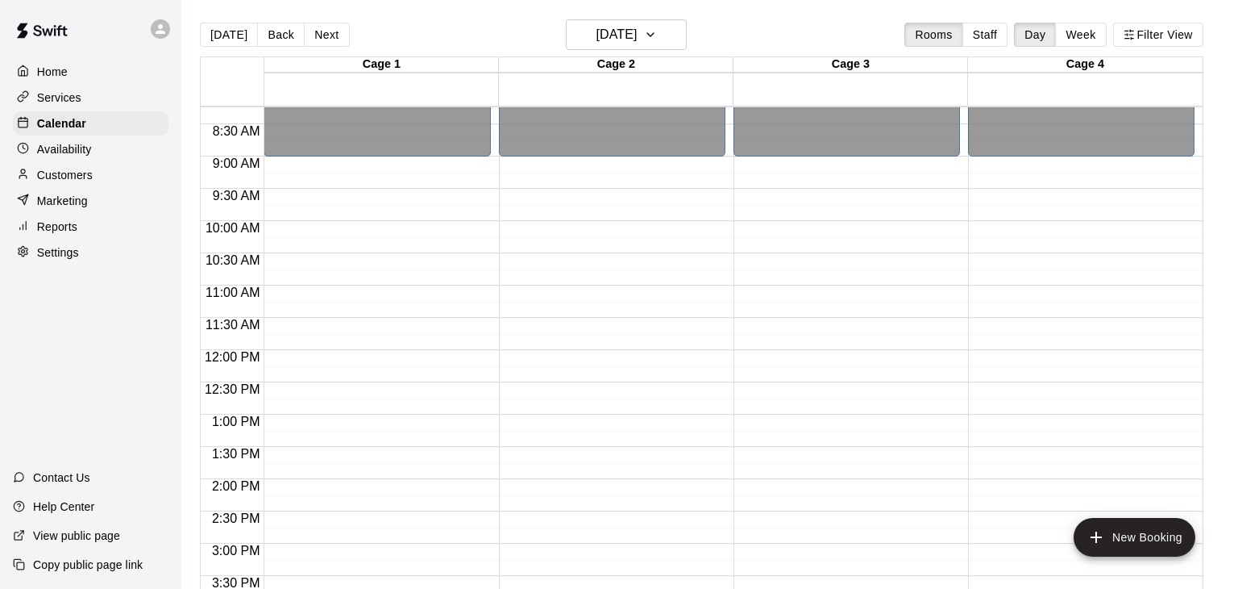
scroll to position [497, 0]
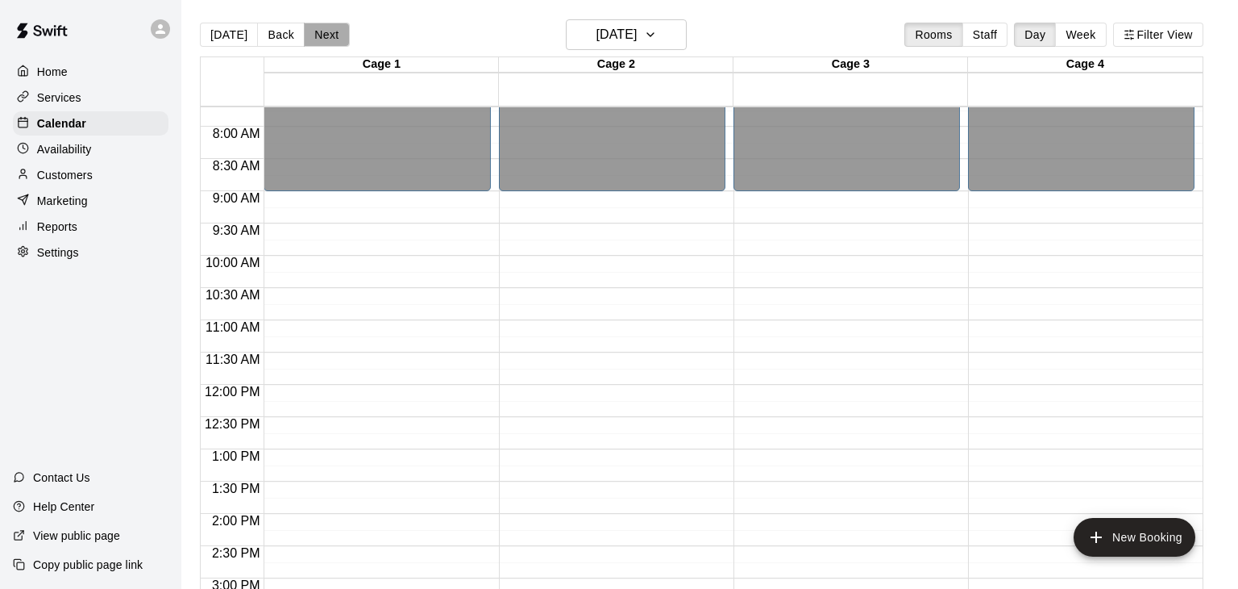
click at [317, 35] on button "Next" at bounding box center [326, 35] width 45 height 24
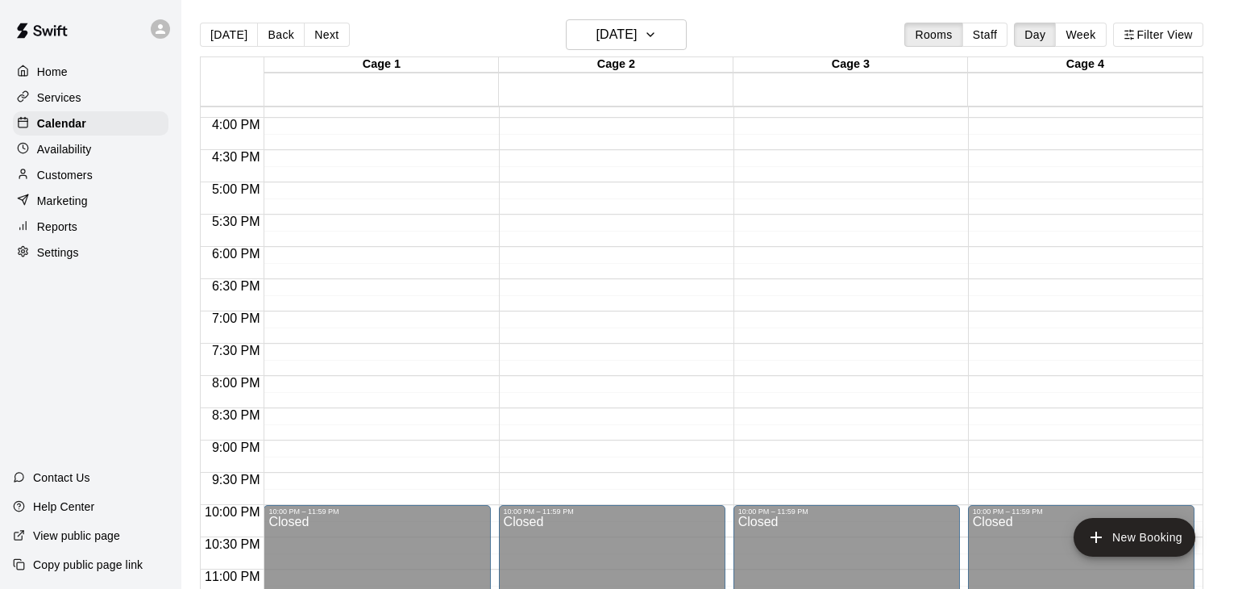
scroll to position [1033, 0]
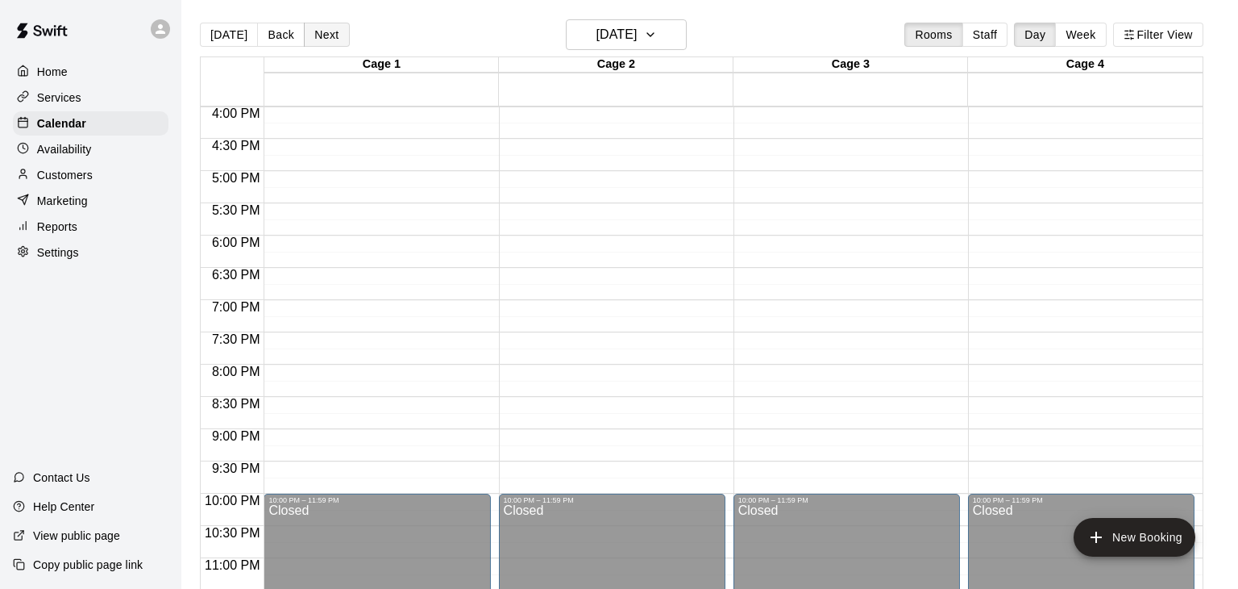
click at [333, 42] on button "Next" at bounding box center [326, 35] width 45 height 24
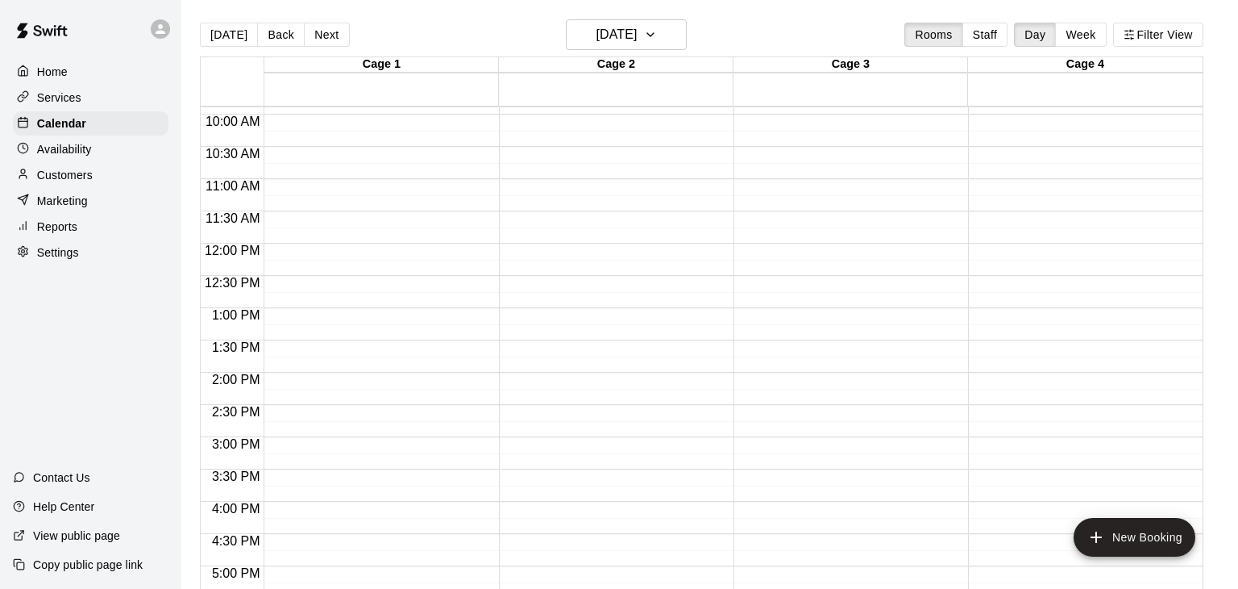
scroll to position [364, 0]
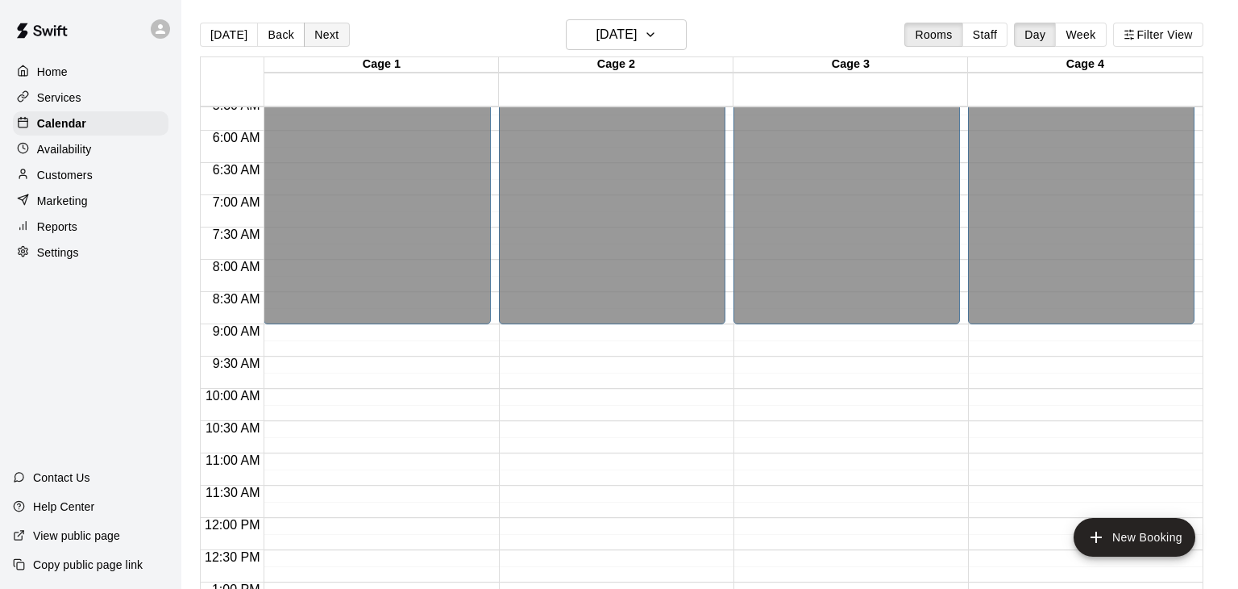
click at [331, 41] on button "Next" at bounding box center [326, 35] width 45 height 24
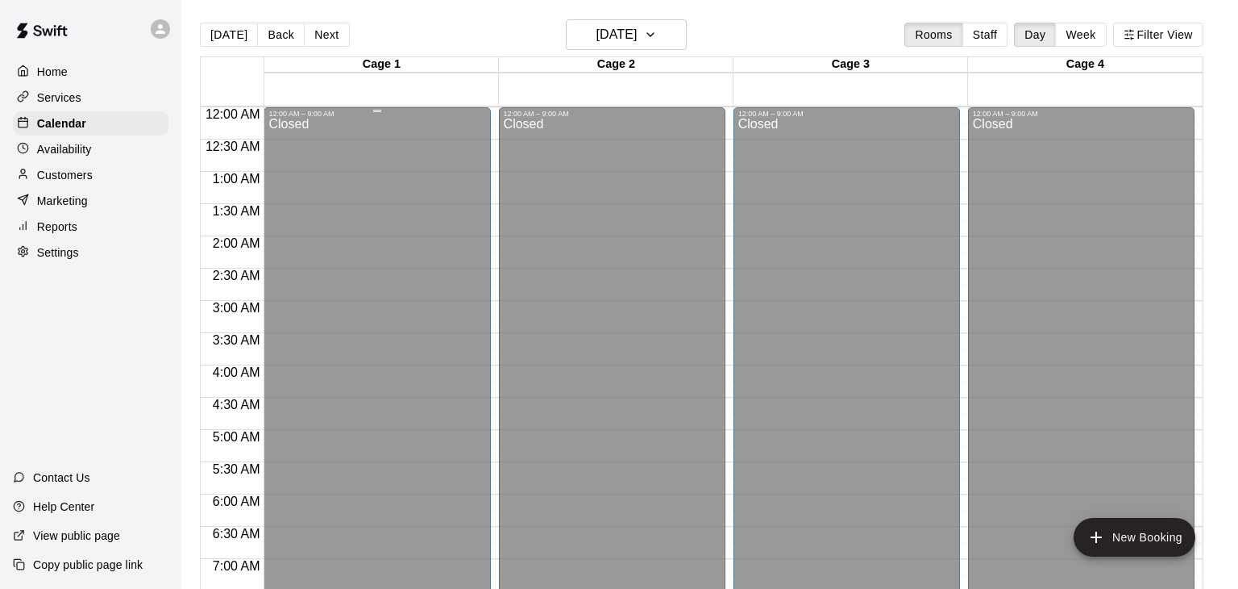
scroll to position [0, 0]
click at [237, 31] on button "[DATE]" at bounding box center [229, 35] width 58 height 24
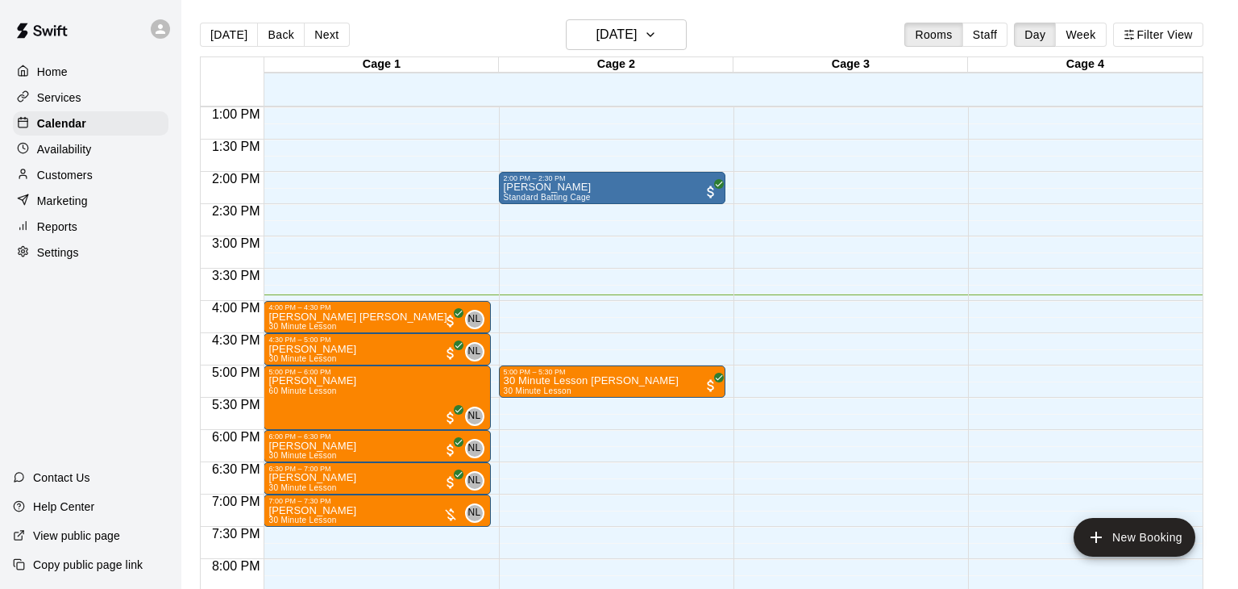
scroll to position [851, 0]
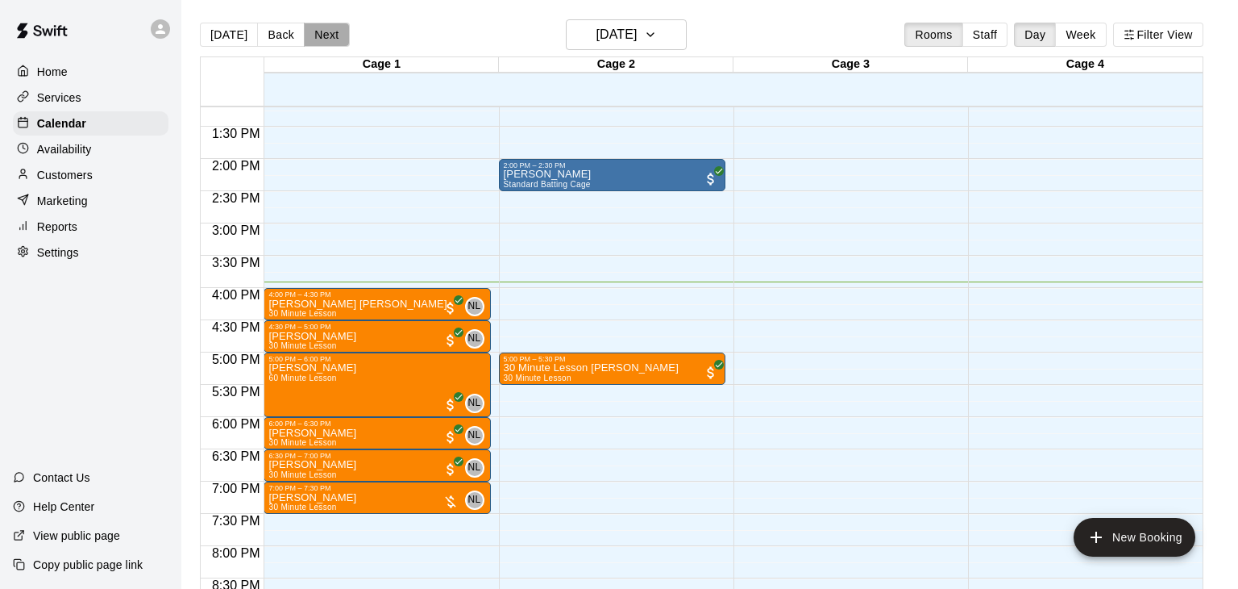
click at [314, 31] on button "Next" at bounding box center [326, 35] width 45 height 24
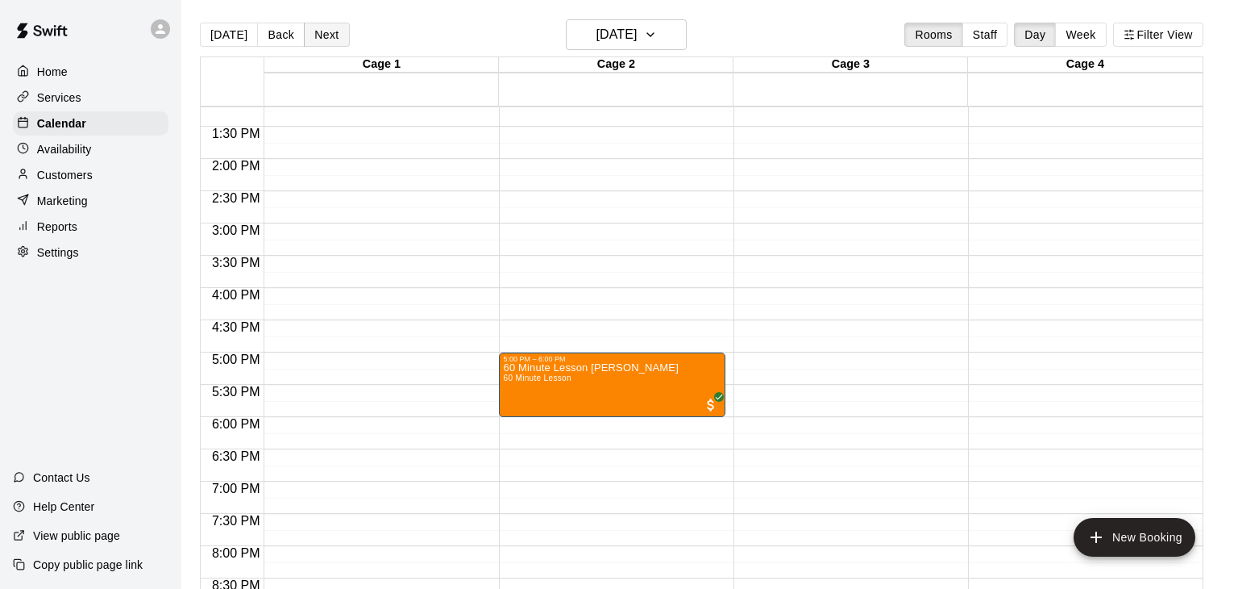
click at [340, 33] on button "Next" at bounding box center [326, 35] width 45 height 24
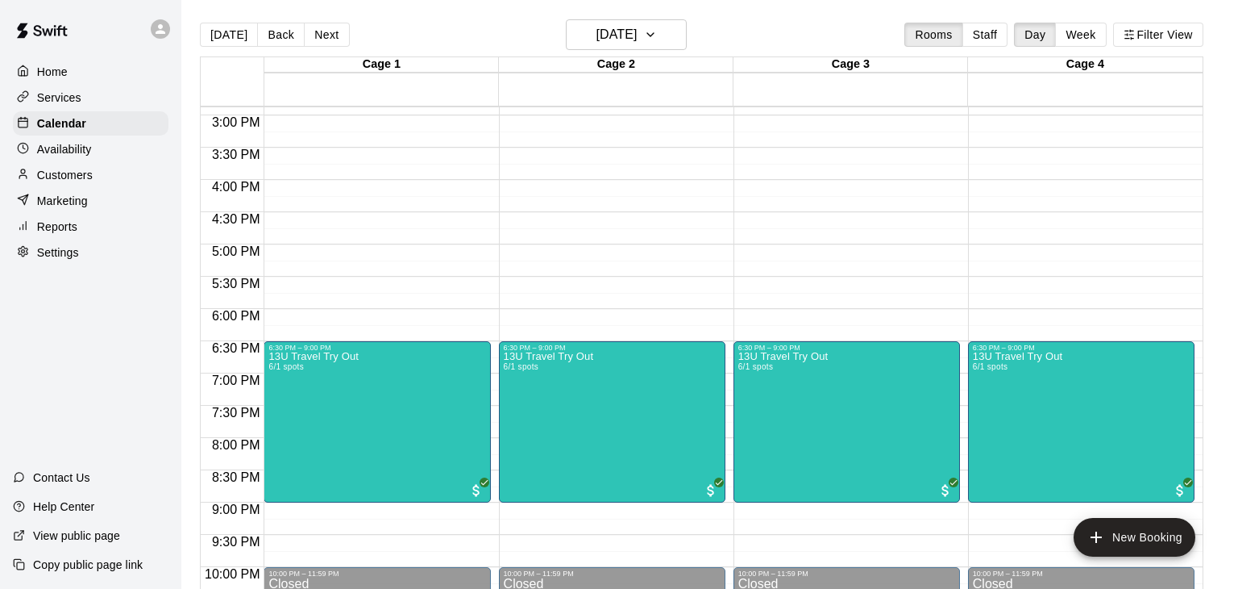
scroll to position [969, 0]
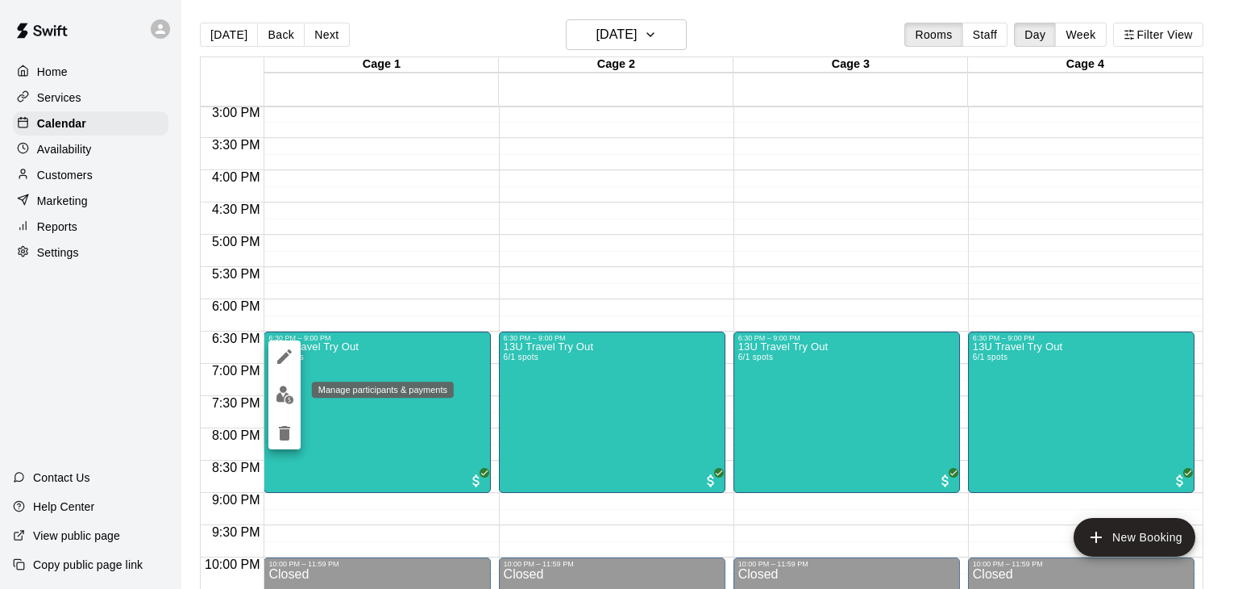
click at [285, 393] on img "edit" at bounding box center [285, 394] width 19 height 19
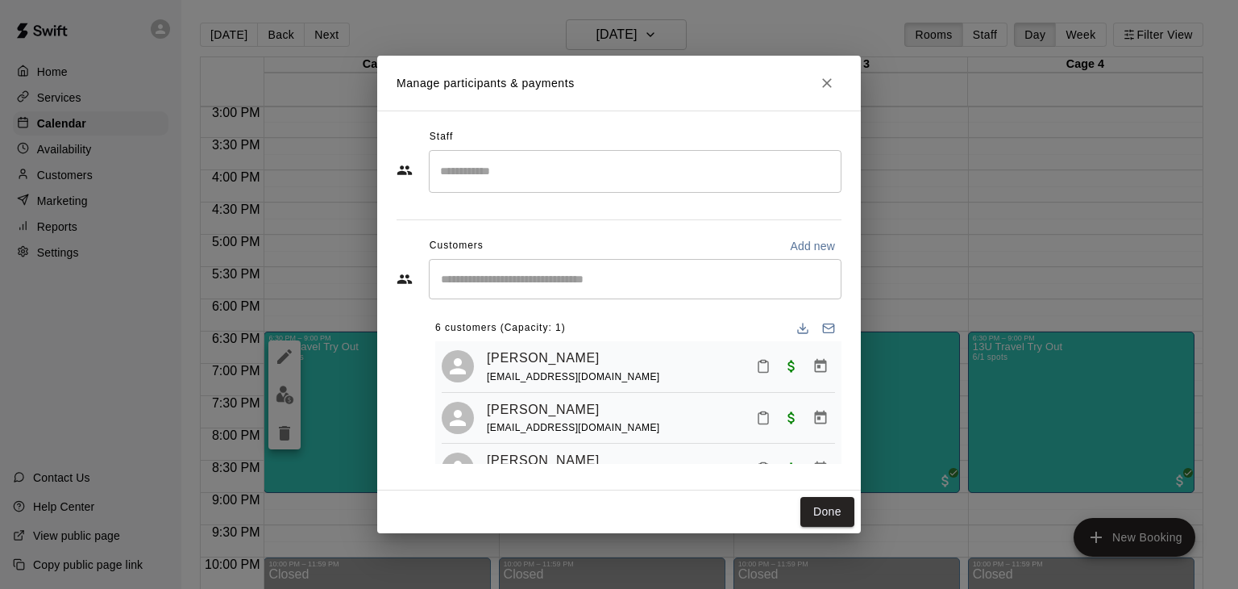
scroll to position [2, 0]
click at [836, 81] on button "Close" at bounding box center [827, 83] width 29 height 29
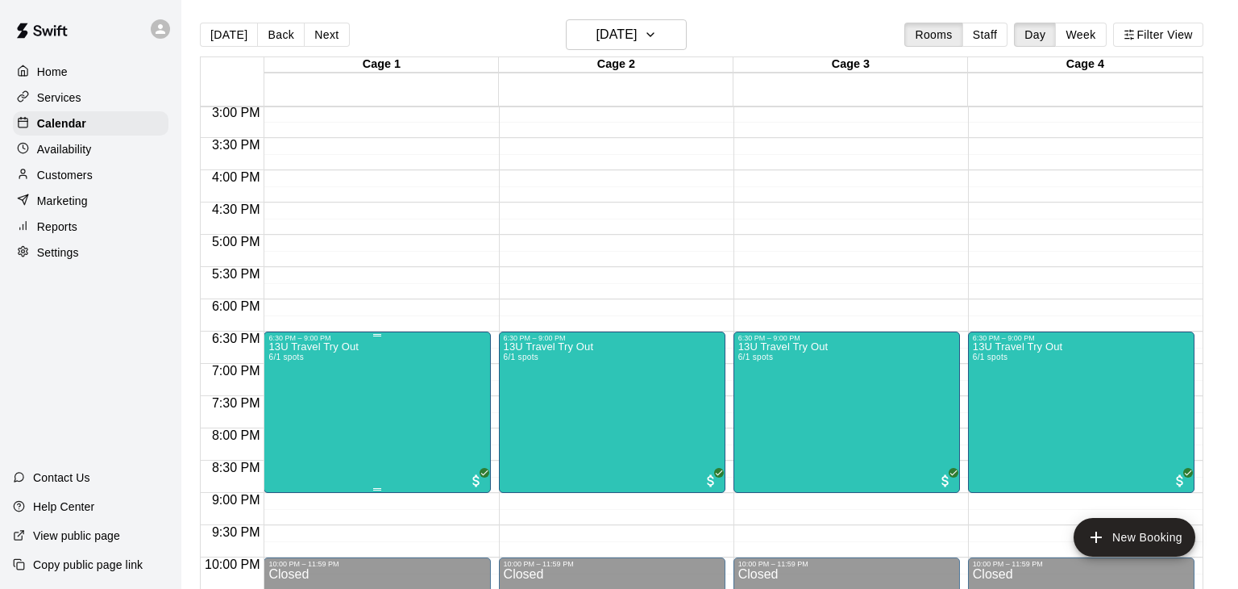
click at [288, 360] on icon "edit" at bounding box center [284, 356] width 19 height 19
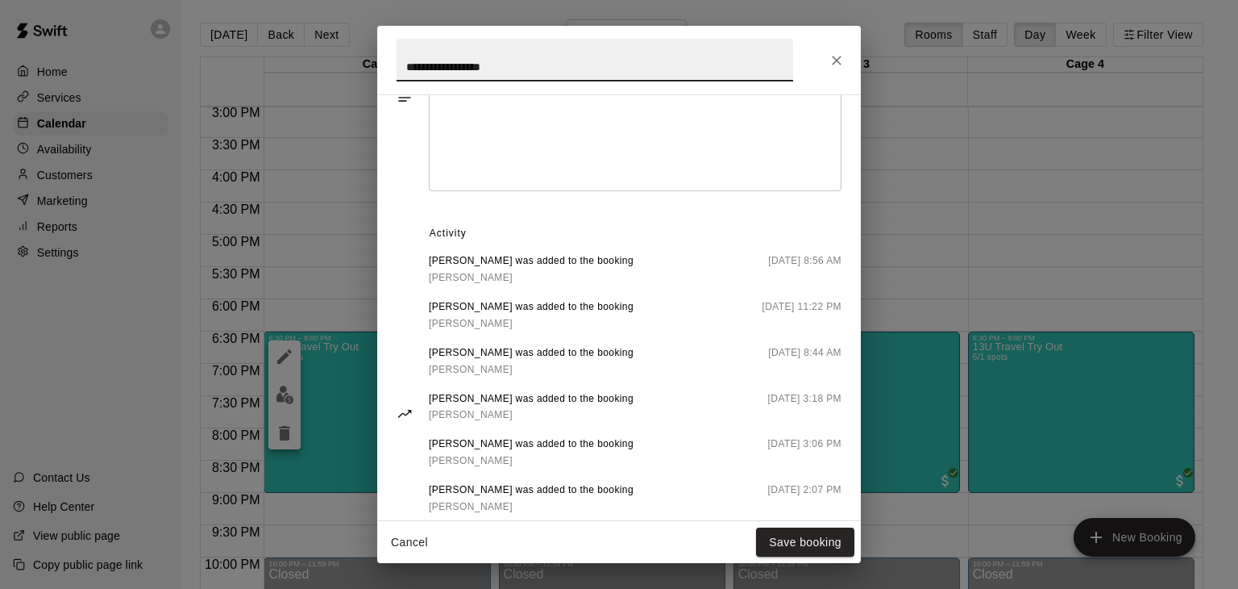
scroll to position [797, 0]
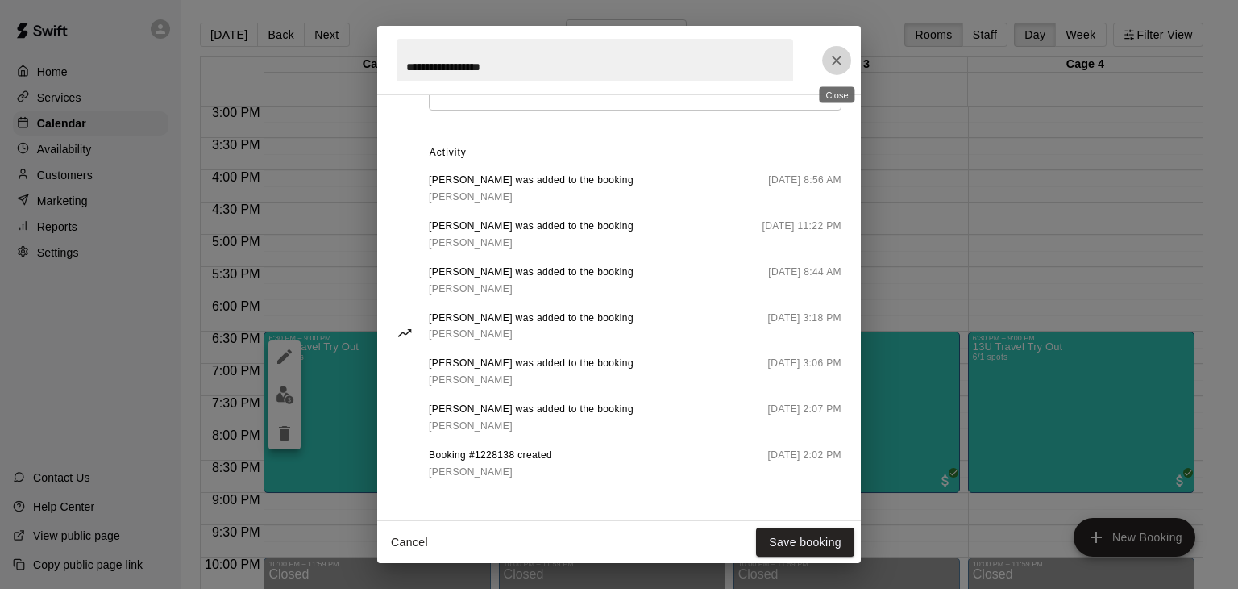
click at [845, 59] on button "Close" at bounding box center [836, 60] width 29 height 29
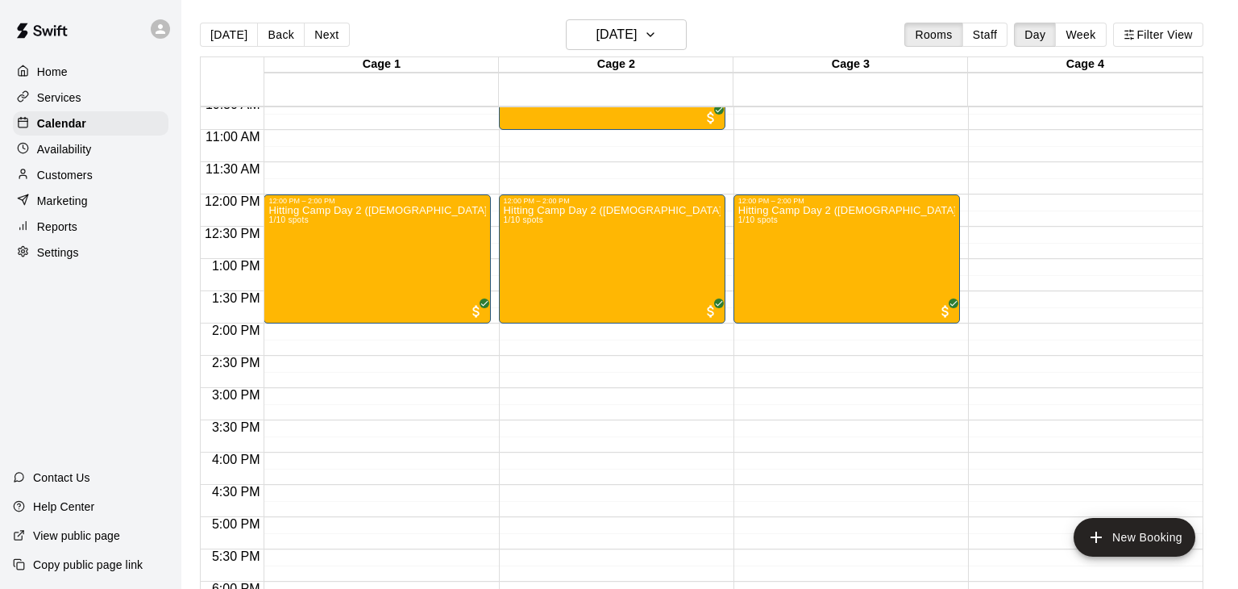
scroll to position [687, 0]
click at [364, 274] on div "Hitting Camp Day 2 ([DEMOGRAPHIC_DATA]) 1/10 spots" at bounding box center [376, 499] width 217 height 589
click at [286, 221] on icon "edit" at bounding box center [284, 219] width 19 height 19
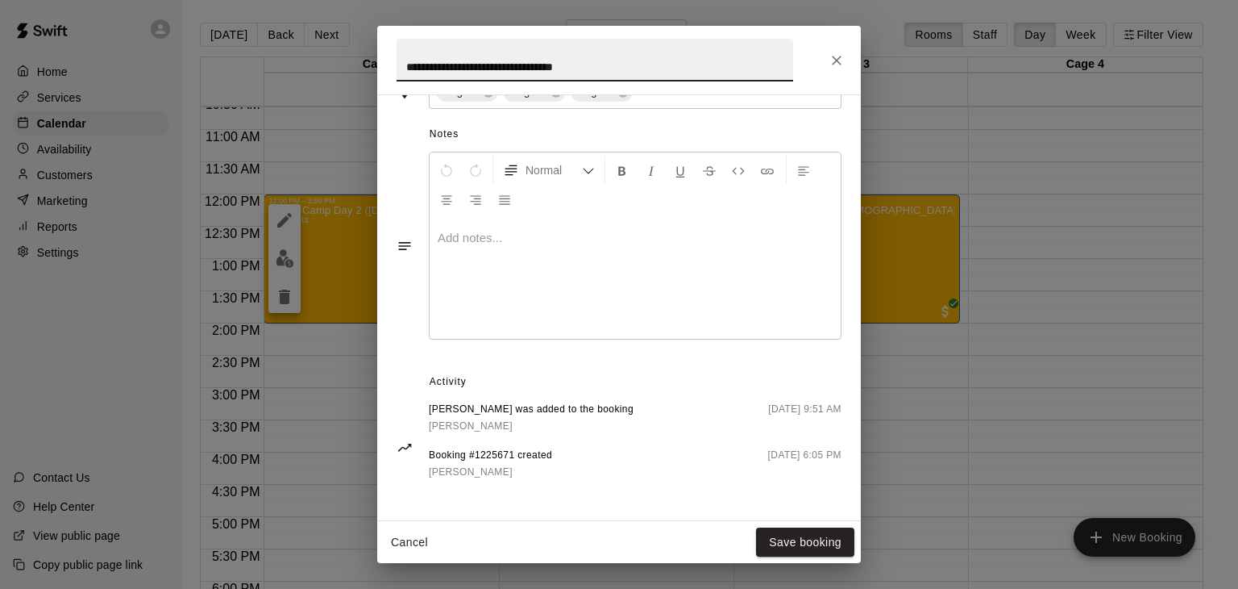
scroll to position [489, 0]
click at [837, 64] on icon "Close" at bounding box center [837, 60] width 16 height 16
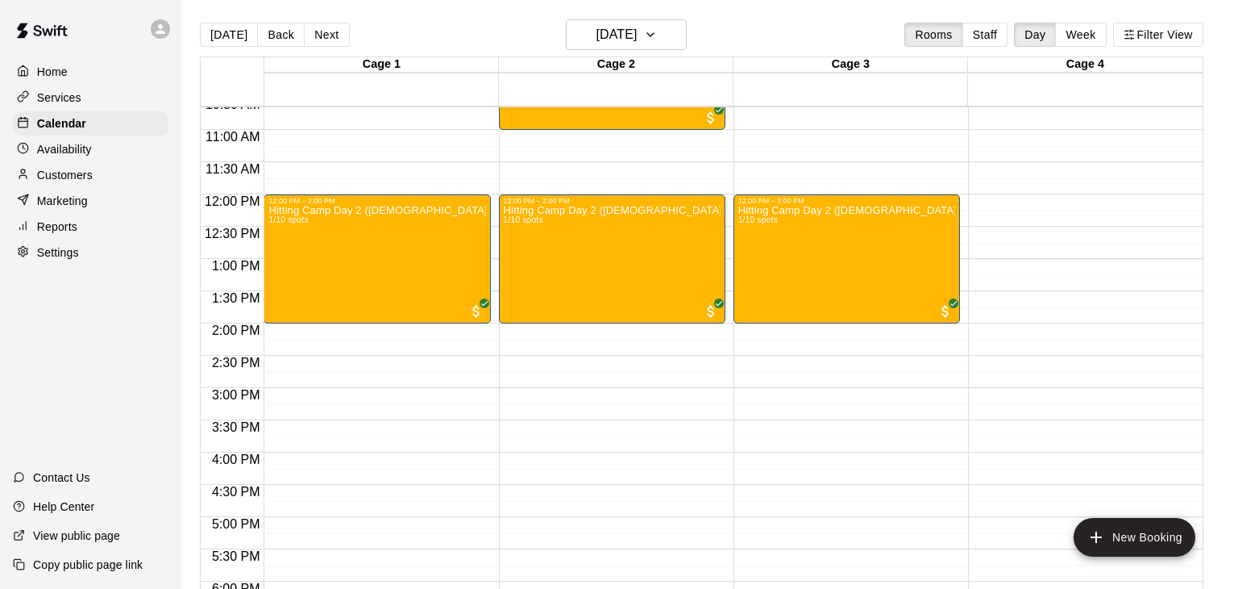
click at [55, 198] on p "Marketing" at bounding box center [62, 201] width 51 height 16
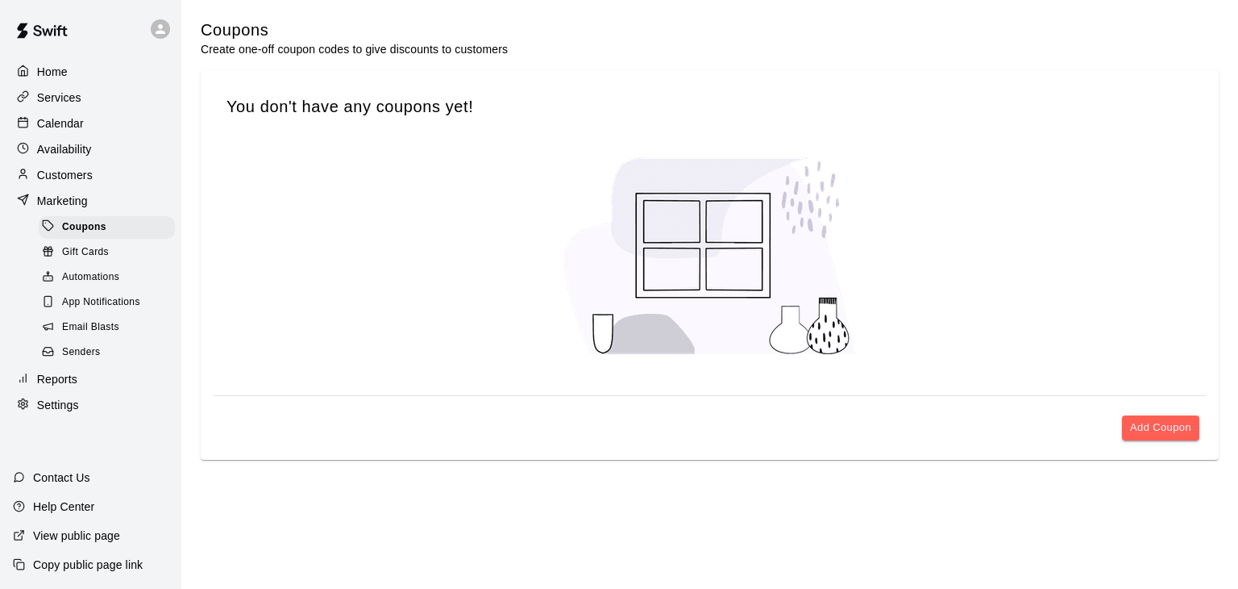
click at [72, 330] on span "Email Blasts" at bounding box center [90, 327] width 57 height 16
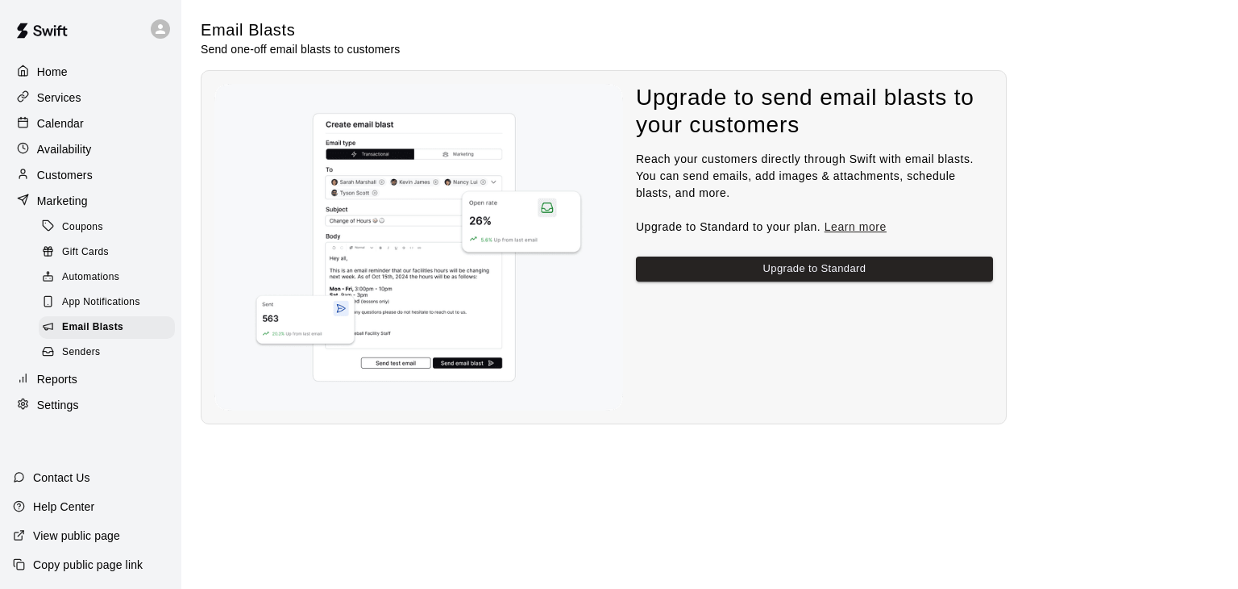
click at [39, 93] on p "Services" at bounding box center [59, 97] width 44 height 16
